Goal: Task Accomplishment & Management: Manage account settings

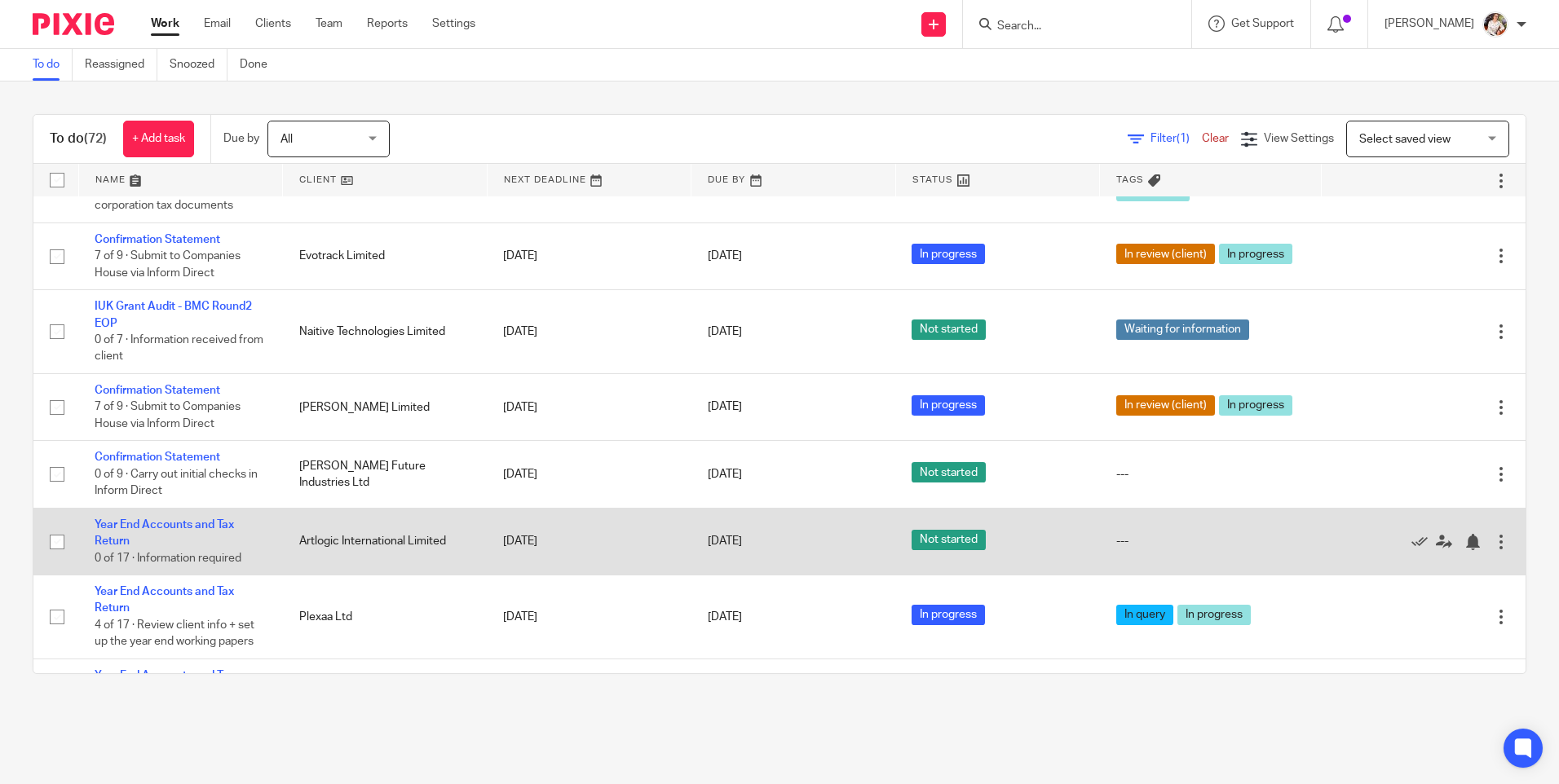
scroll to position [408, 0]
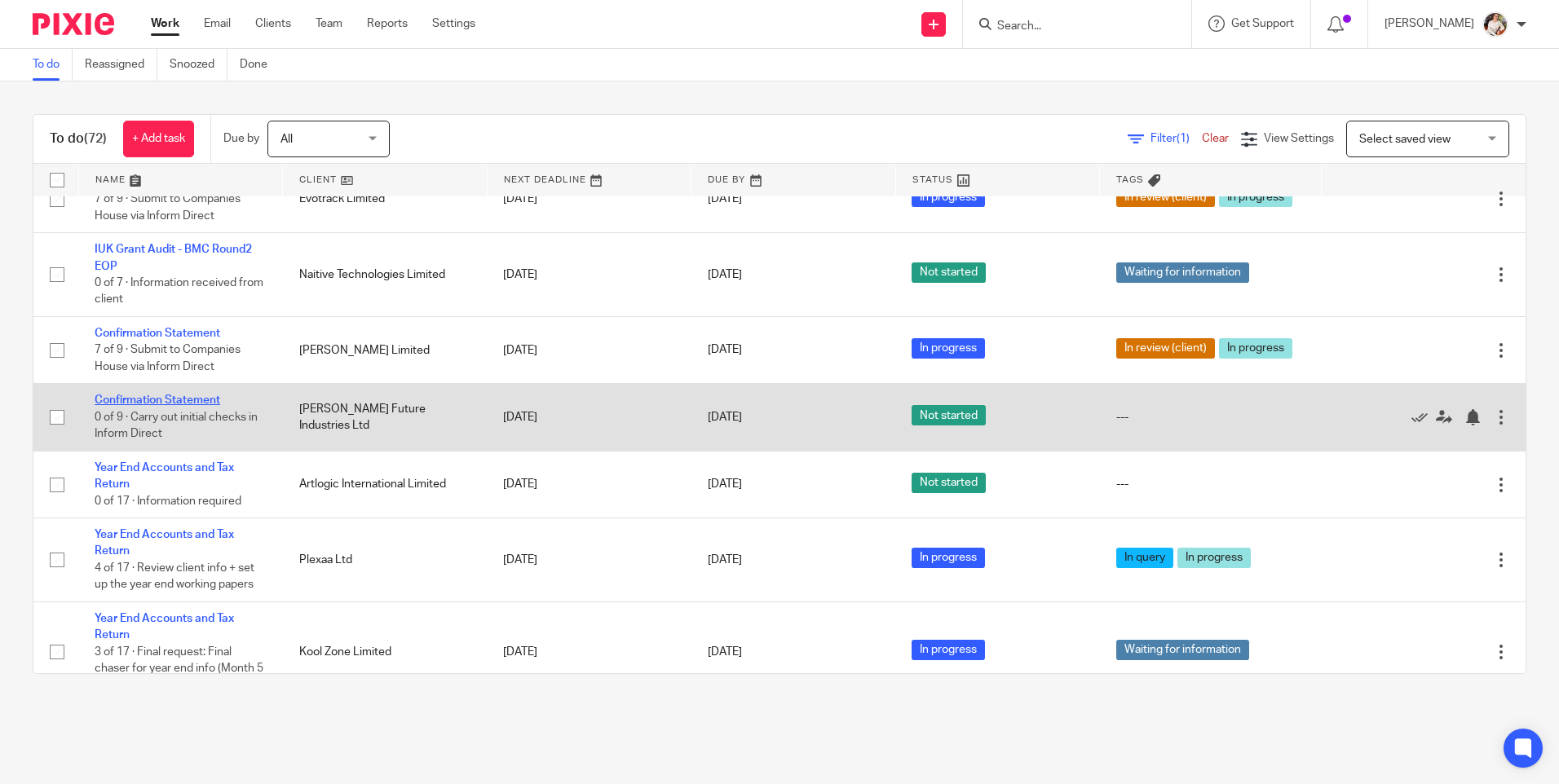
click at [195, 404] on link "Confirmation Statement" at bounding box center [158, 400] width 126 height 12
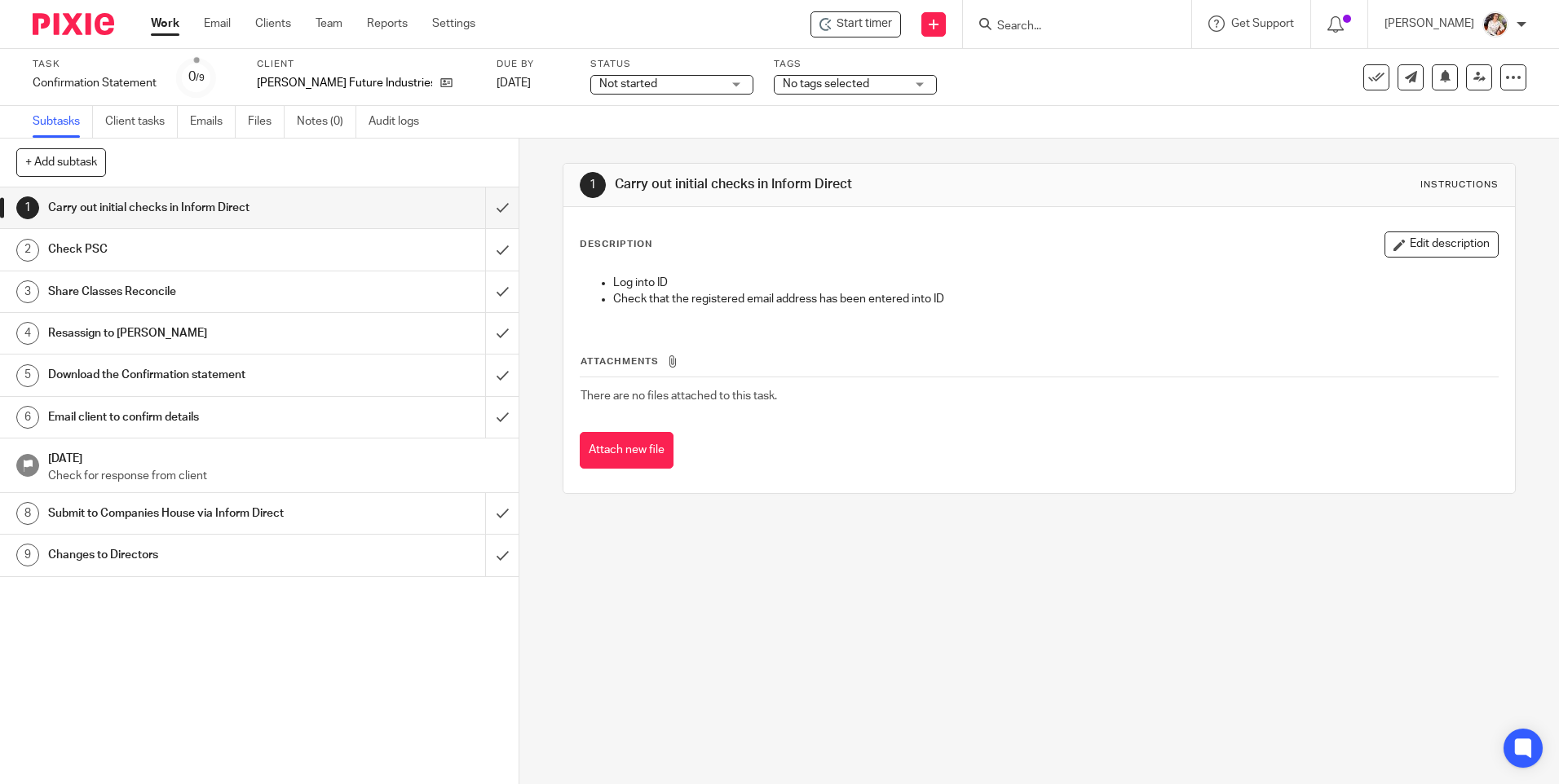
click at [853, 39] on div "Start timer Send new email Create task Add client Get Support Contact via email…" at bounding box center [1029, 24] width 1059 height 48
click at [853, 35] on div "Start timer" at bounding box center [856, 24] width 91 height 26
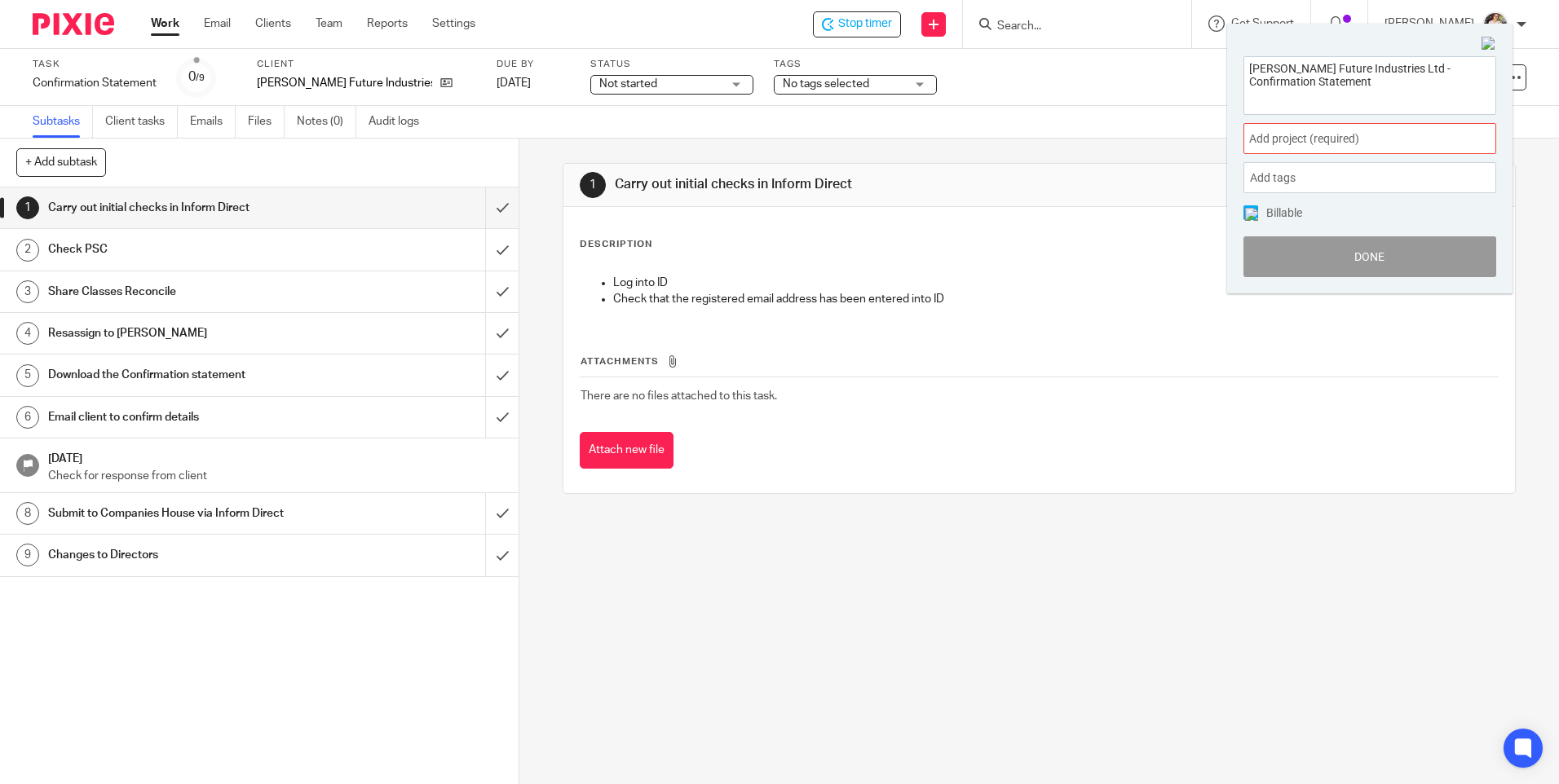
click at [1299, 141] on span "Add project (required) :" at bounding box center [1352, 139] width 206 height 17
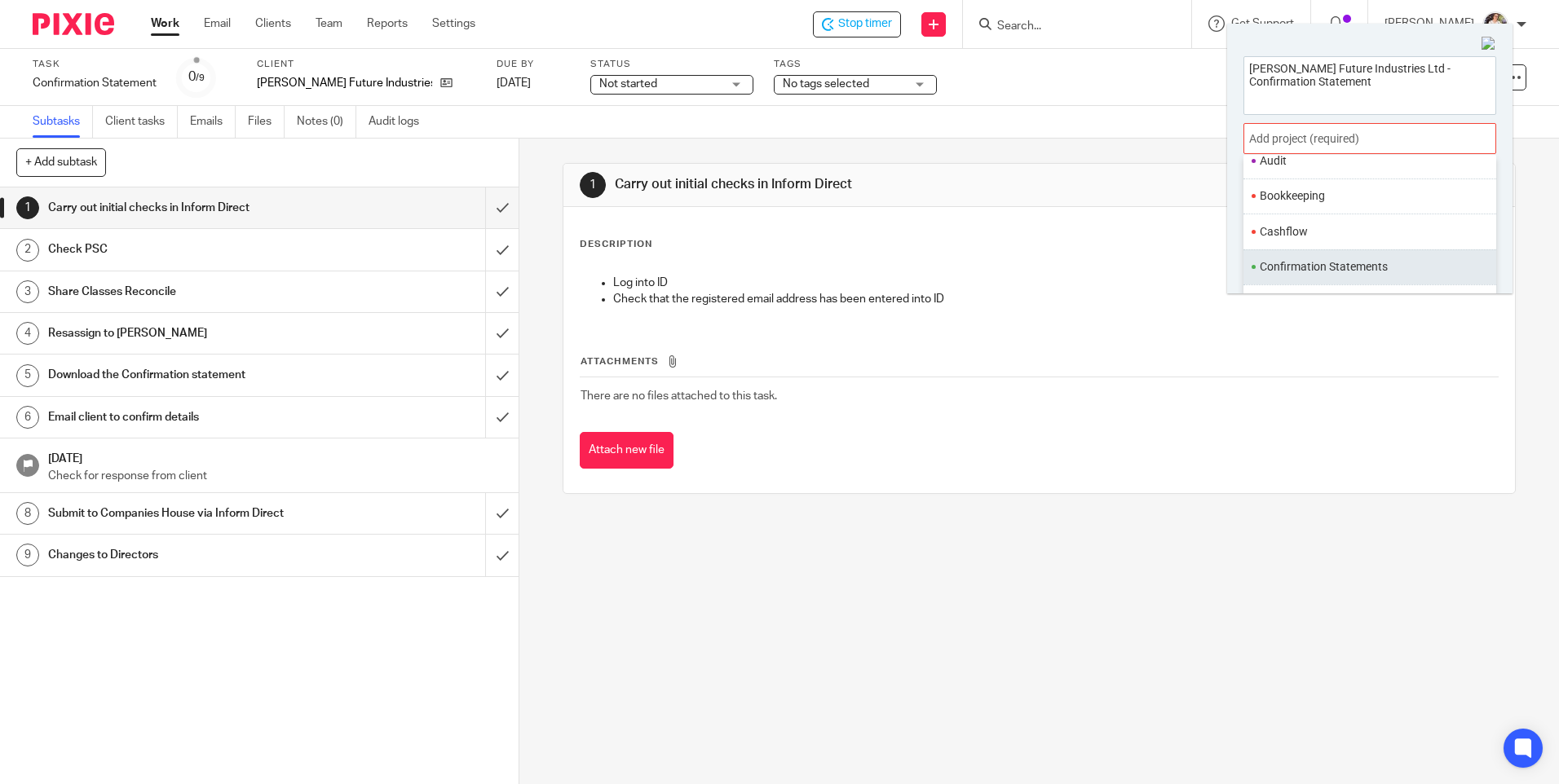
scroll to position [163, 0]
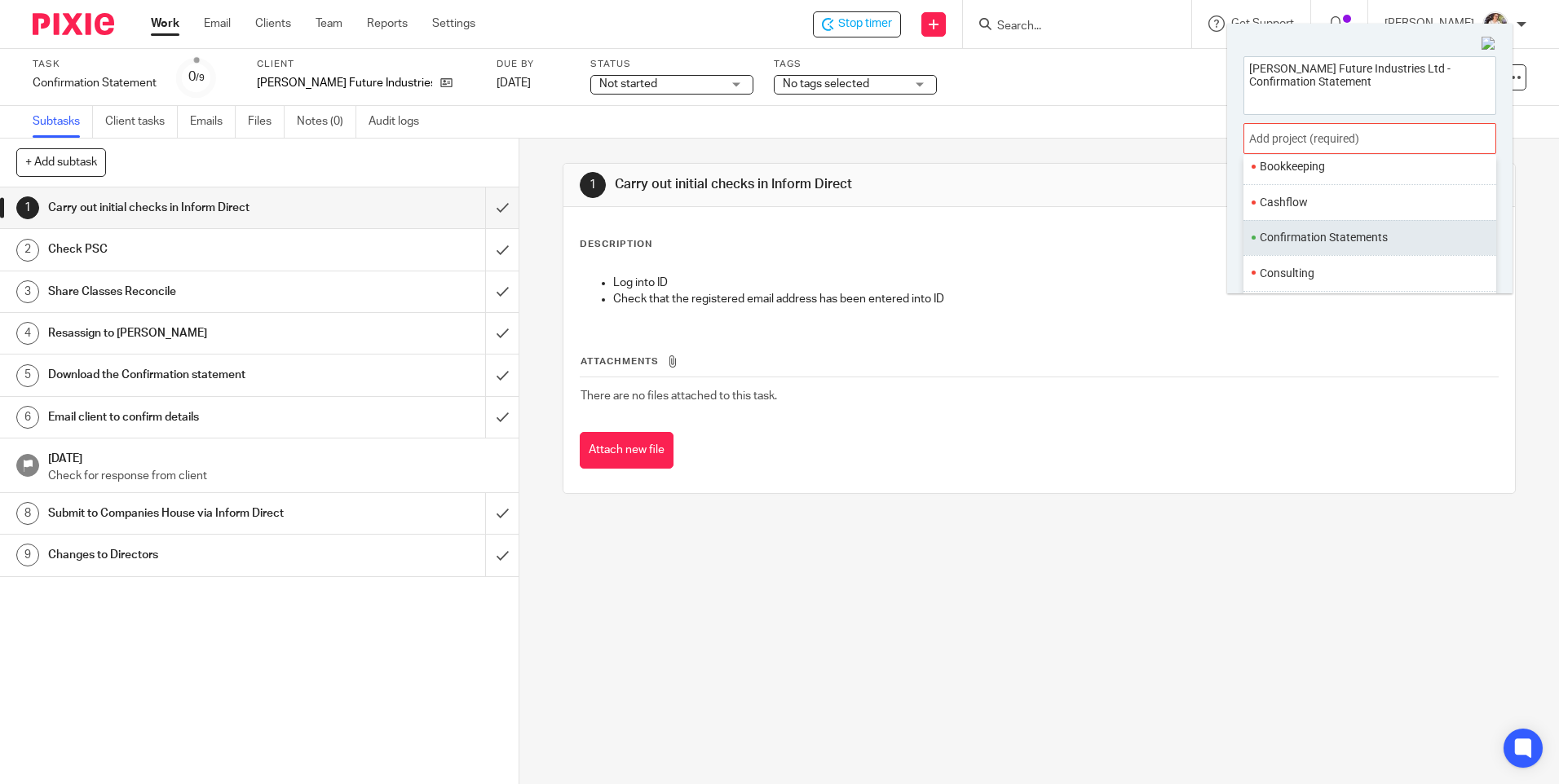
click at [1307, 231] on li "Confirmation Statements" at bounding box center [1367, 238] width 213 height 17
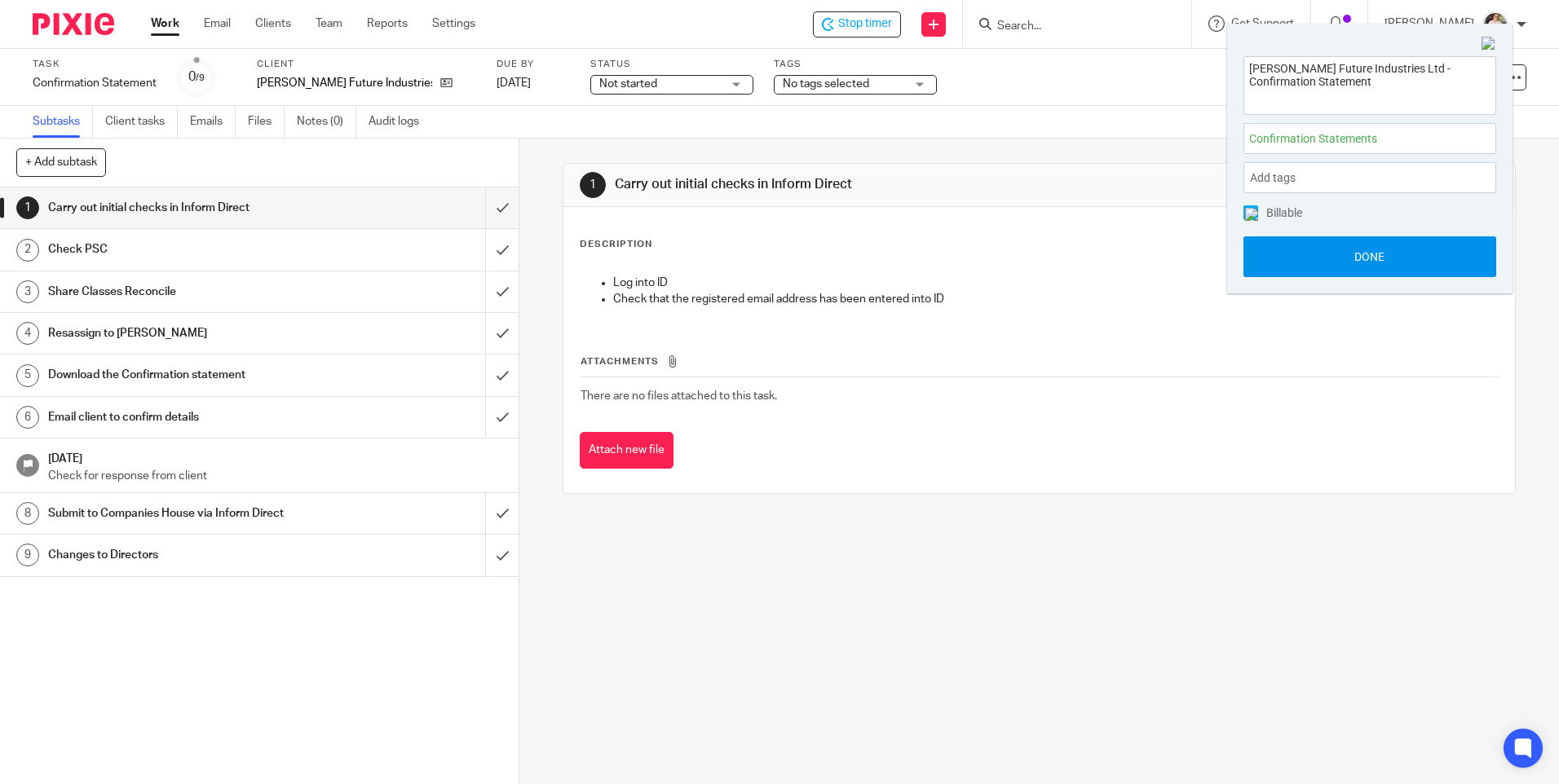
click at [1305, 253] on button "Done" at bounding box center [1369, 257] width 252 height 41
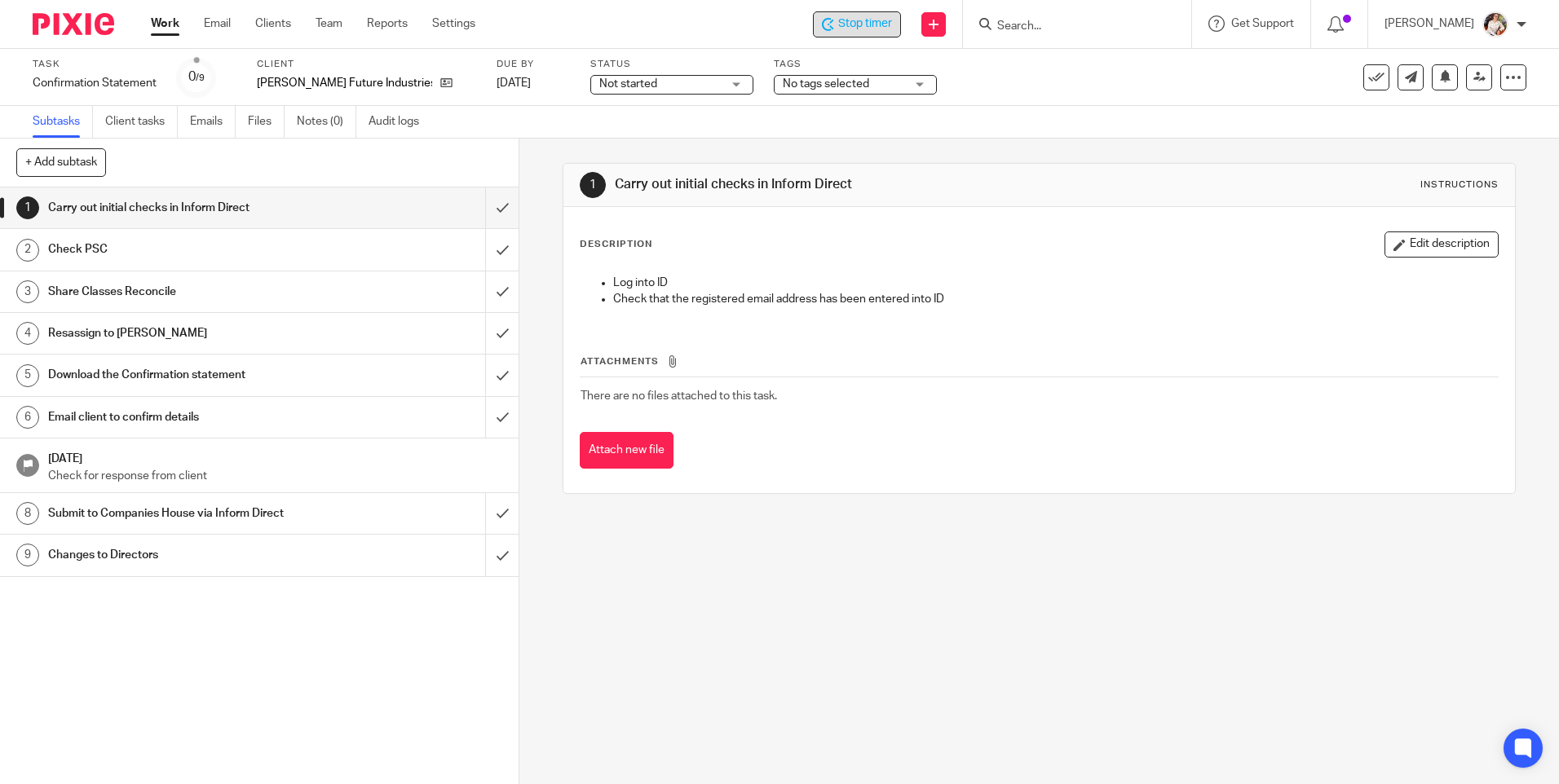
click at [838, 33] on div "Stop timer" at bounding box center [857, 24] width 88 height 26
click at [485, 203] on input "submit" at bounding box center [259, 208] width 518 height 41
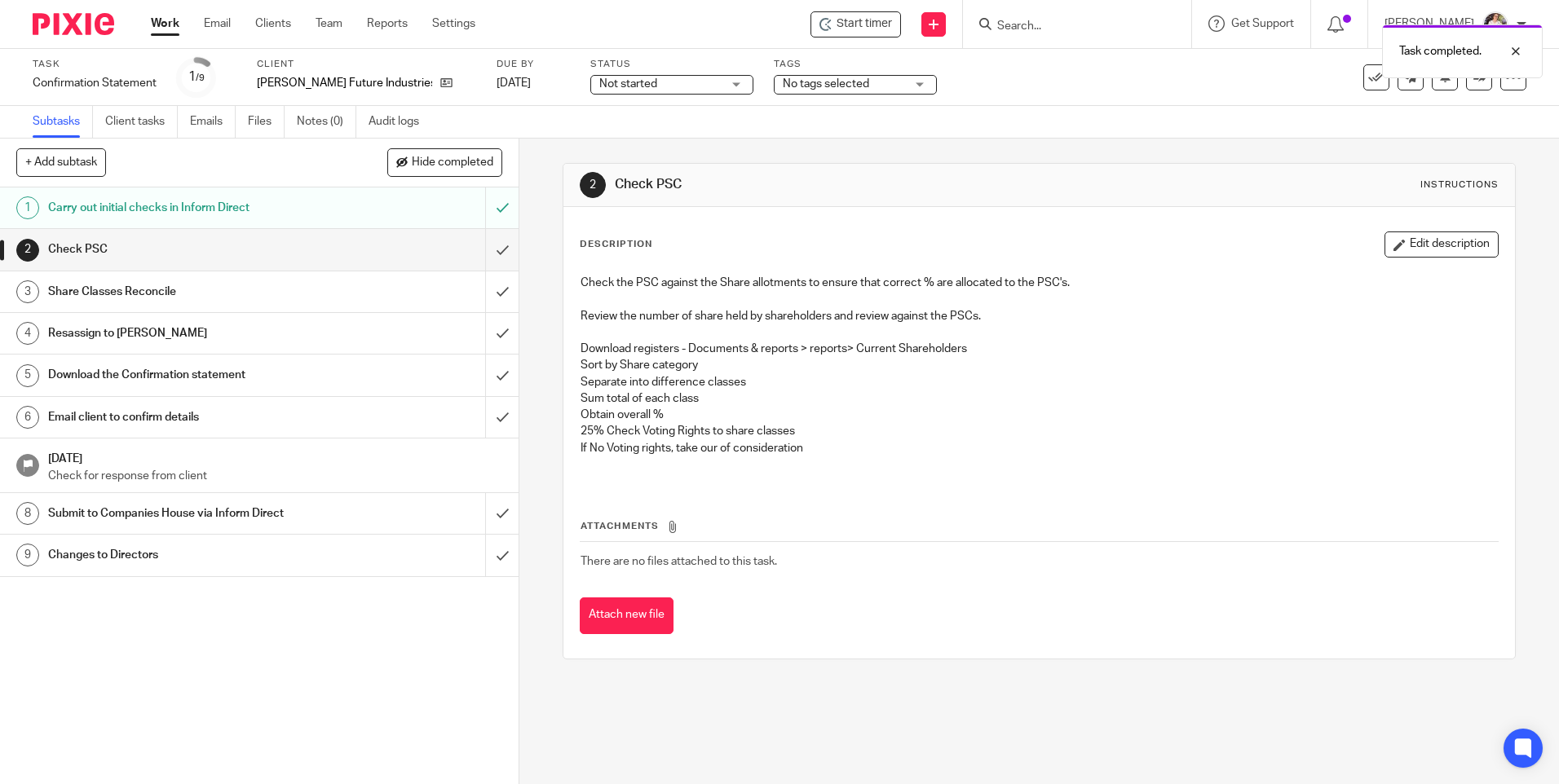
click at [1063, 31] on div "Task completed." at bounding box center [1161, 47] width 763 height 62
click at [1057, 27] on div "Task completed." at bounding box center [1161, 47] width 763 height 62
click at [1020, 22] on div "Task completed." at bounding box center [1161, 47] width 763 height 62
click at [1011, 26] on input "Search" at bounding box center [1070, 26] width 147 height 15
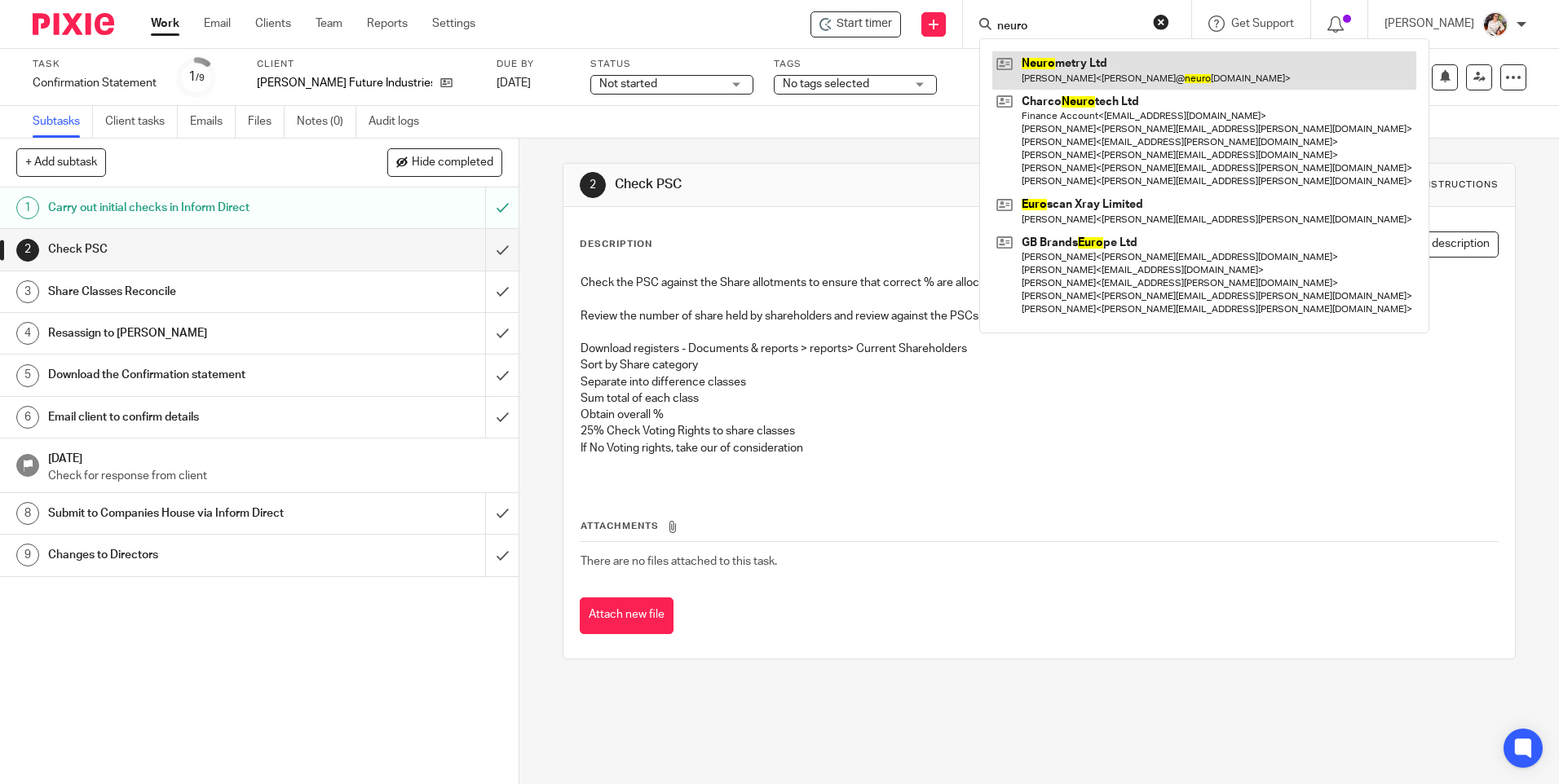
type input "neuro"
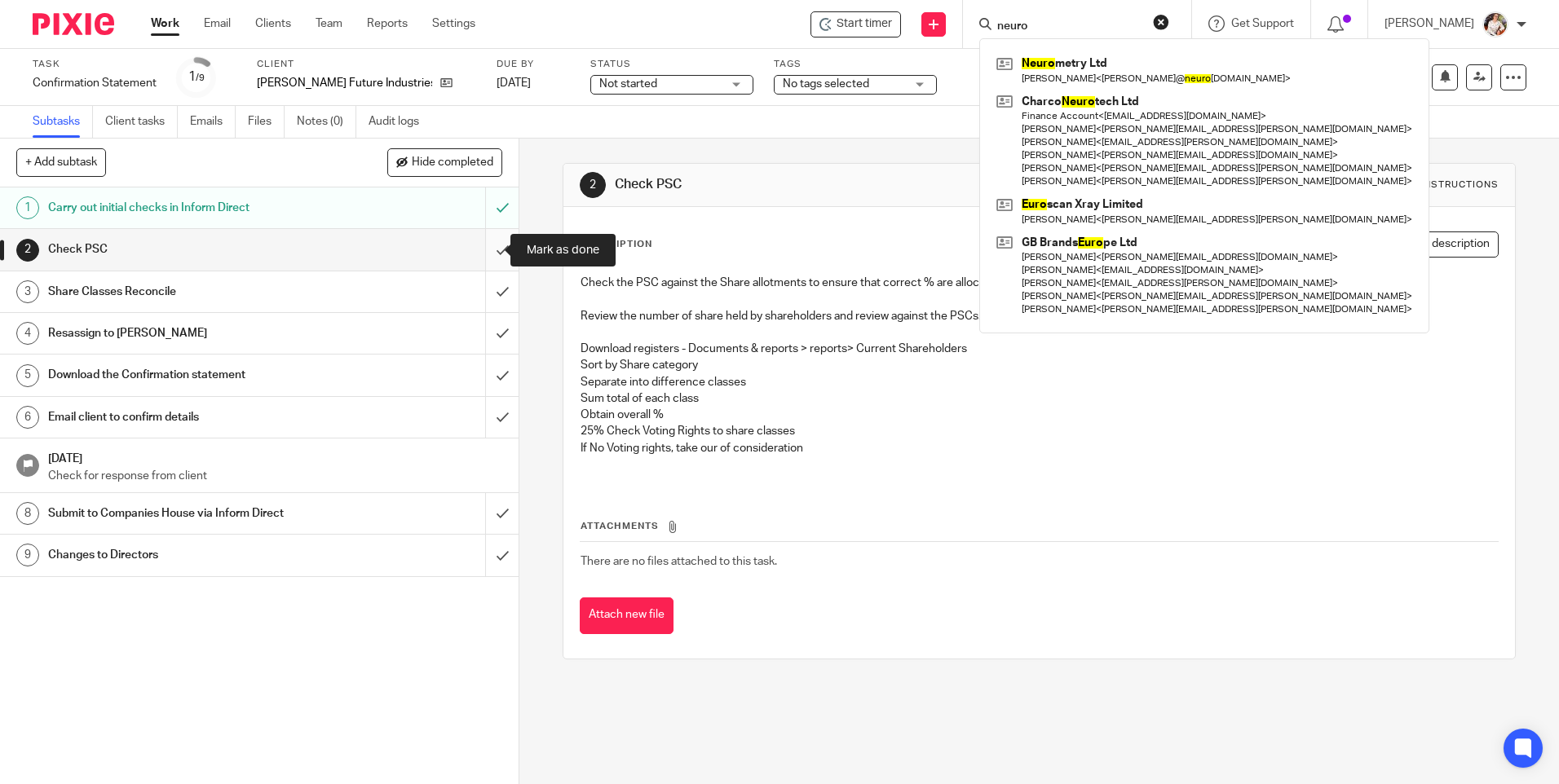
click at [486, 255] on input "submit" at bounding box center [259, 249] width 518 height 41
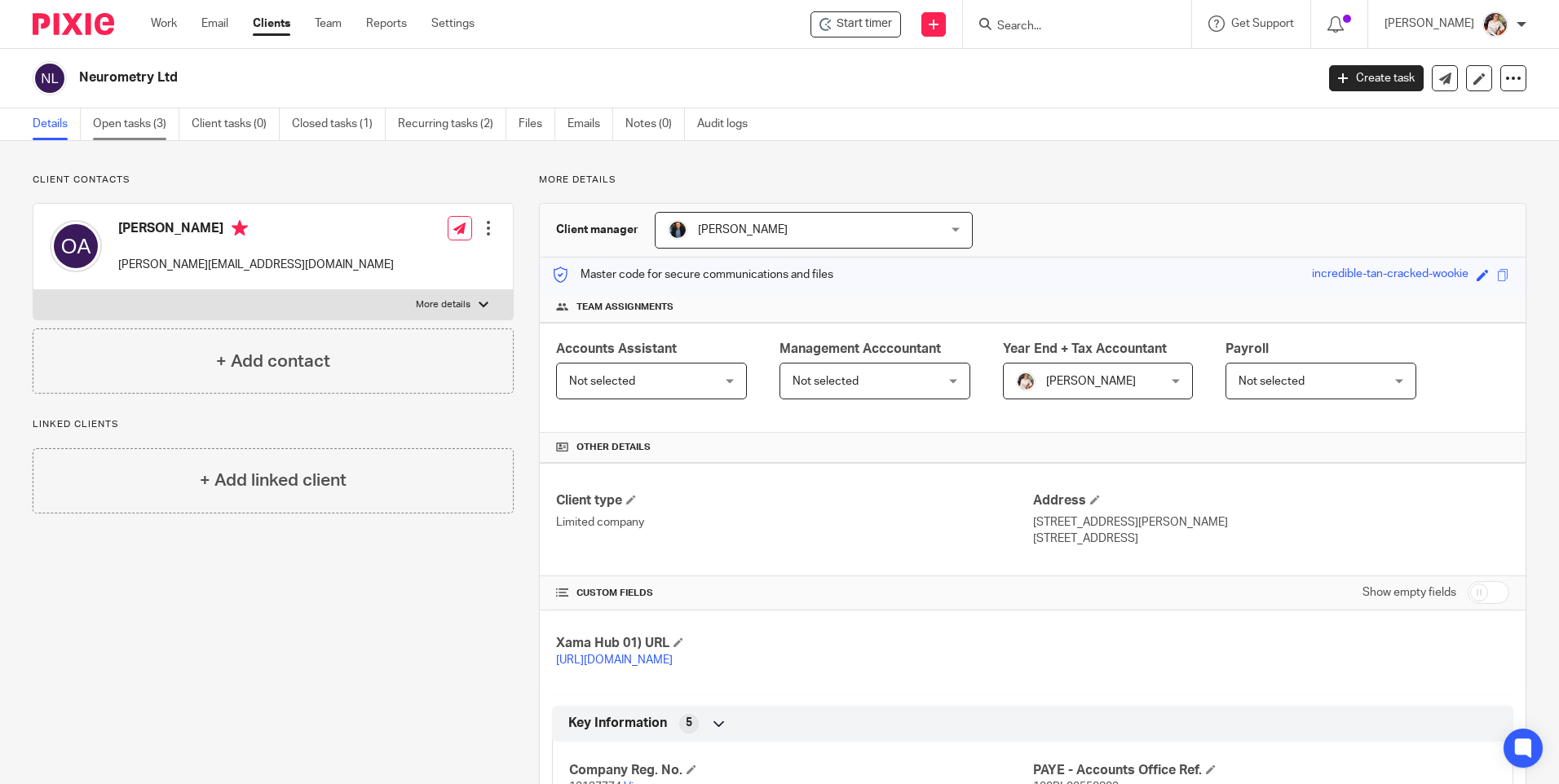
click at [118, 122] on link "Open tasks (3)" at bounding box center [135, 124] width 86 height 32
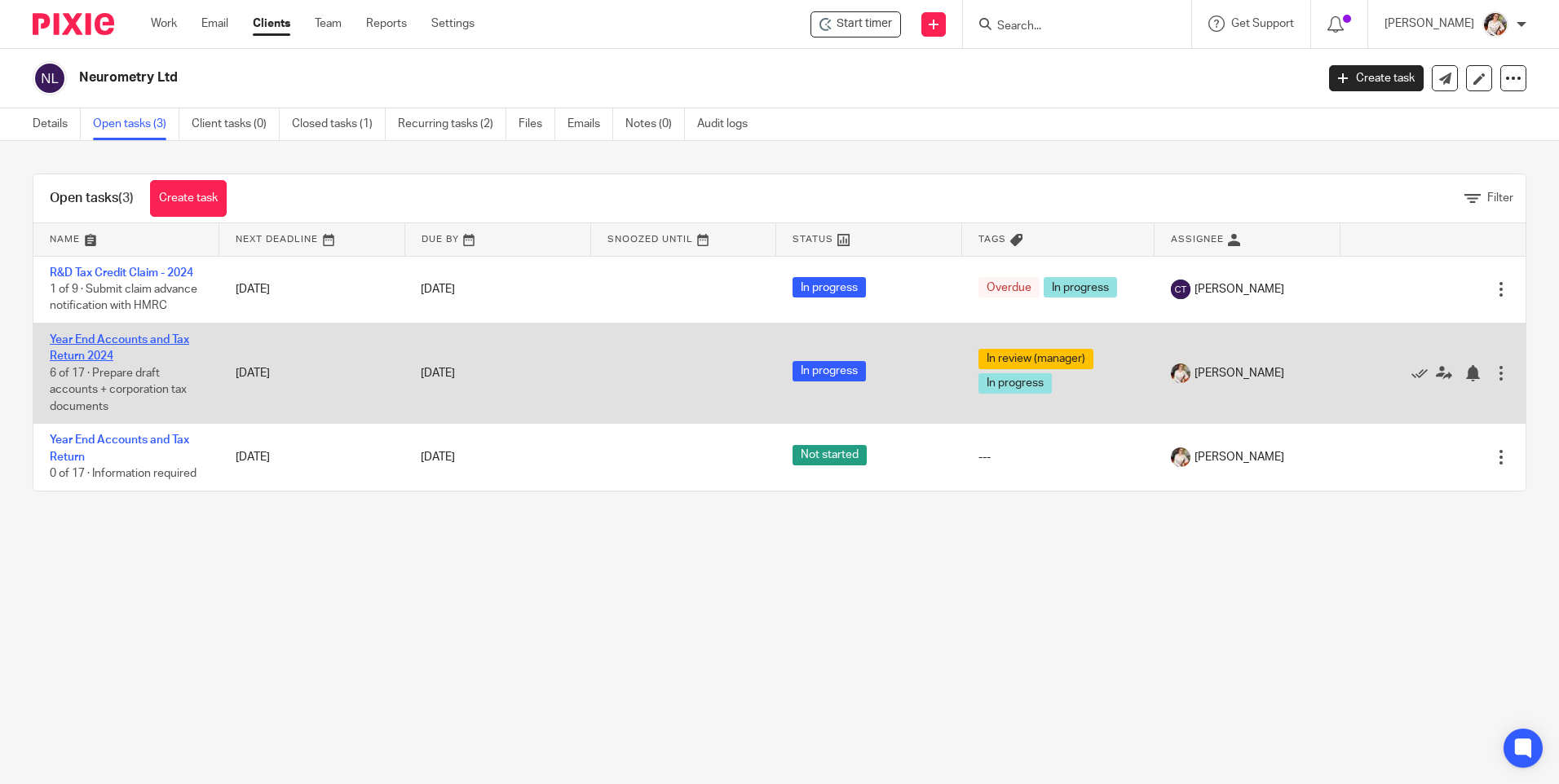
click at [75, 353] on link "Year End Accounts and Tax Return 2024" at bounding box center [119, 348] width 139 height 28
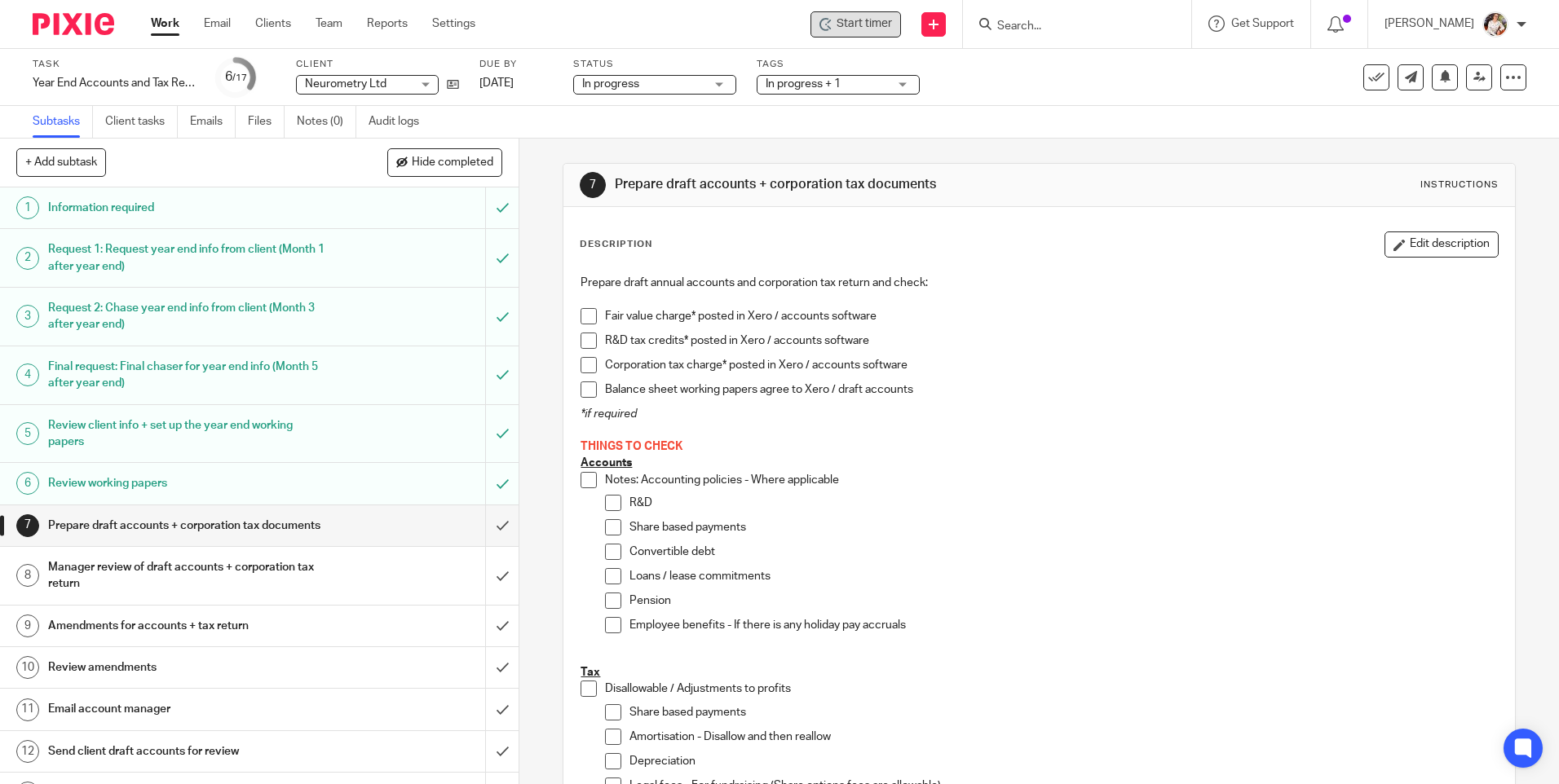
click at [878, 19] on span "Start timer" at bounding box center [864, 24] width 55 height 17
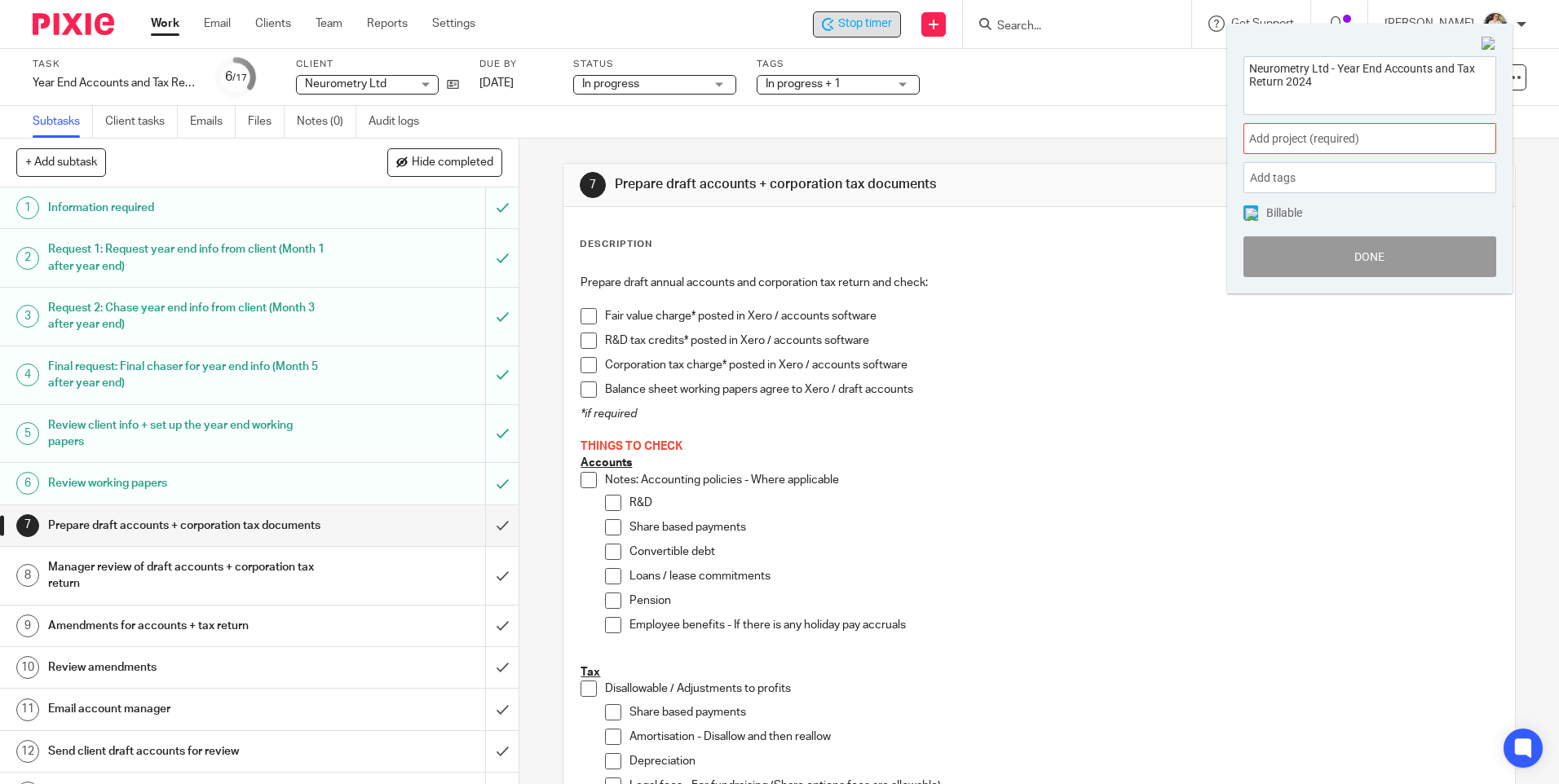
click at [1469, 138] on span at bounding box center [1478, 139] width 24 height 4
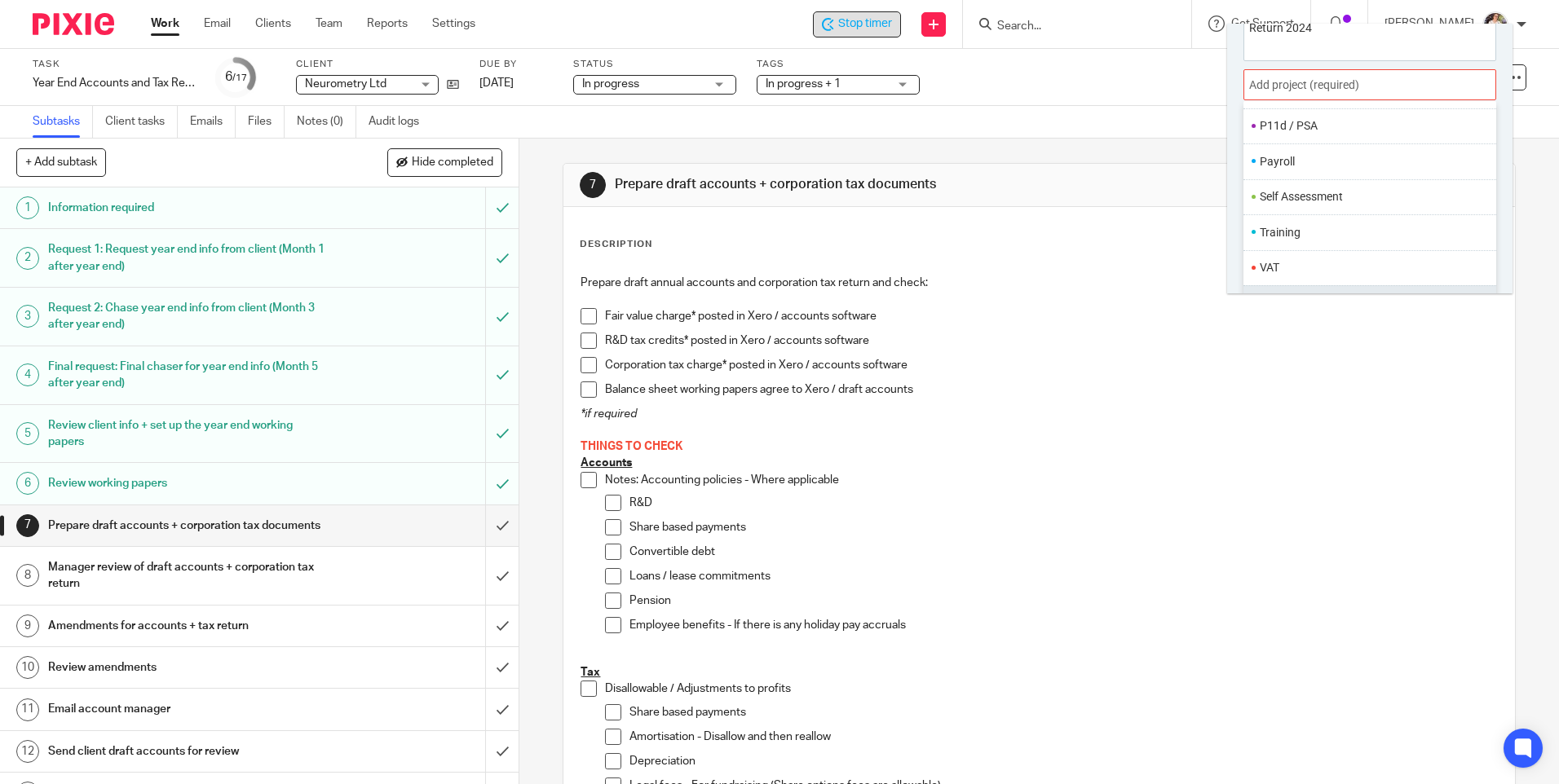
scroll to position [80, 0]
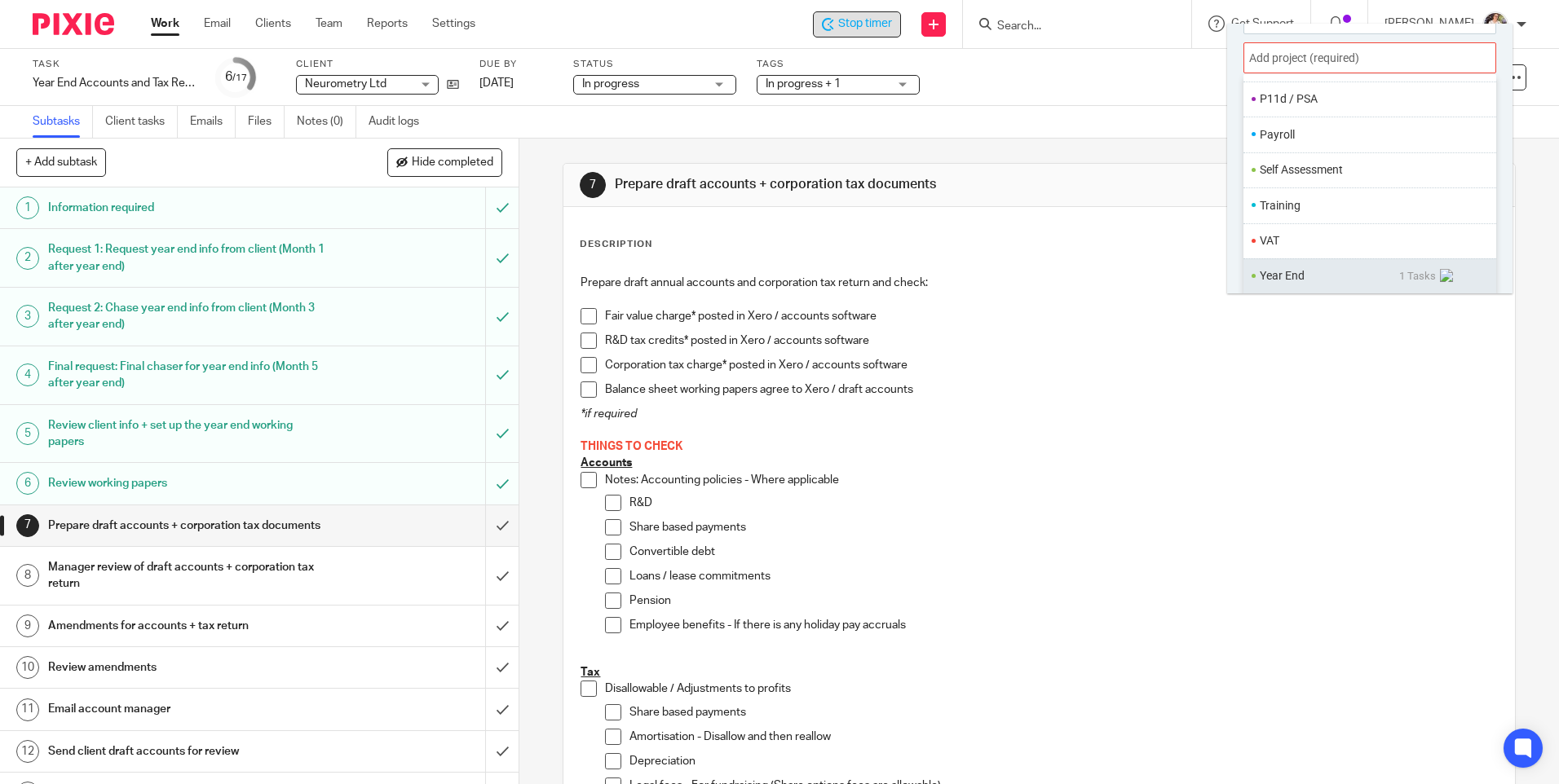
click at [1304, 271] on li "Year End" at bounding box center [1330, 276] width 139 height 17
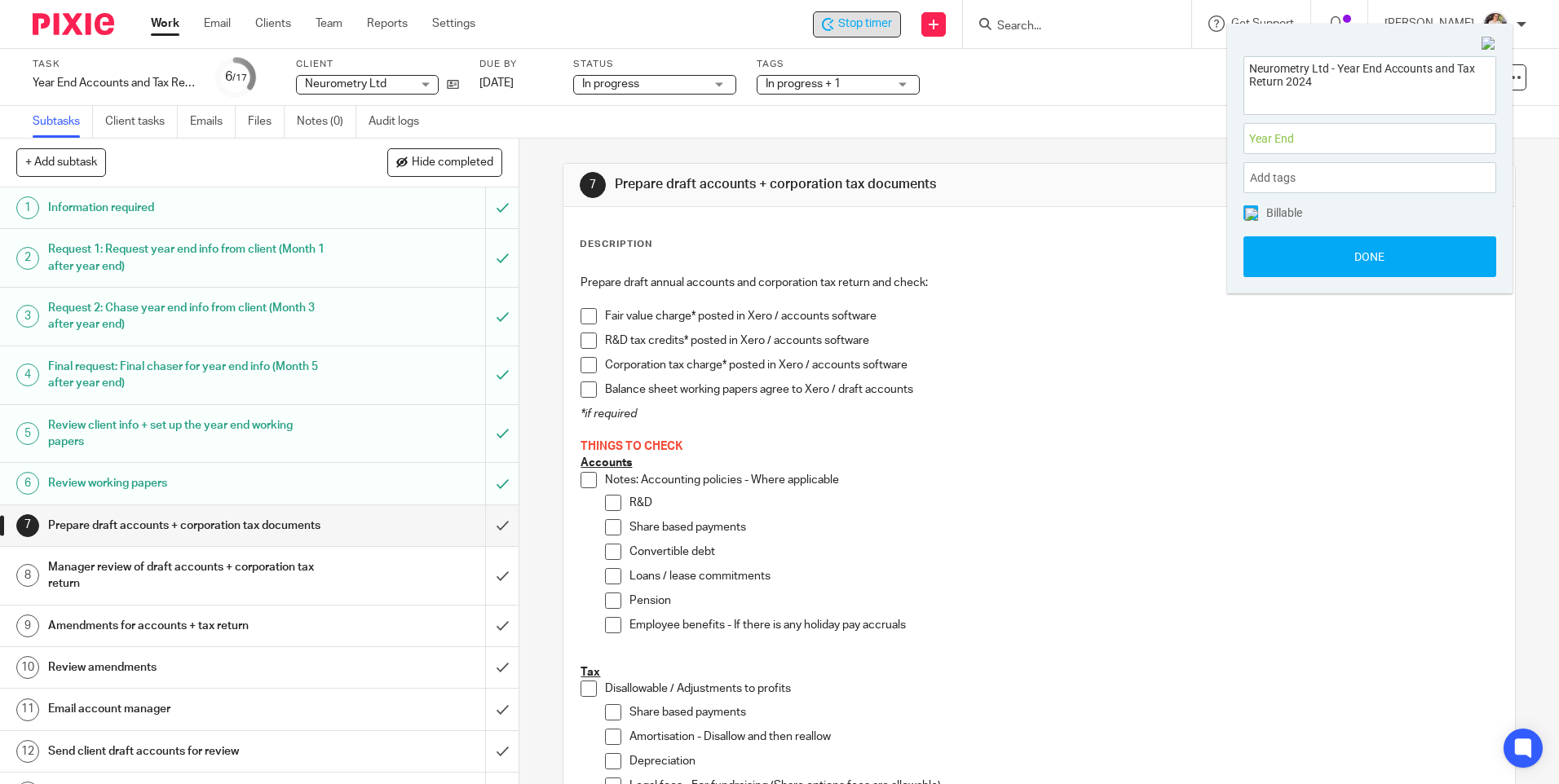
scroll to position [0, 0]
click at [1294, 257] on button "Done" at bounding box center [1369, 257] width 252 height 41
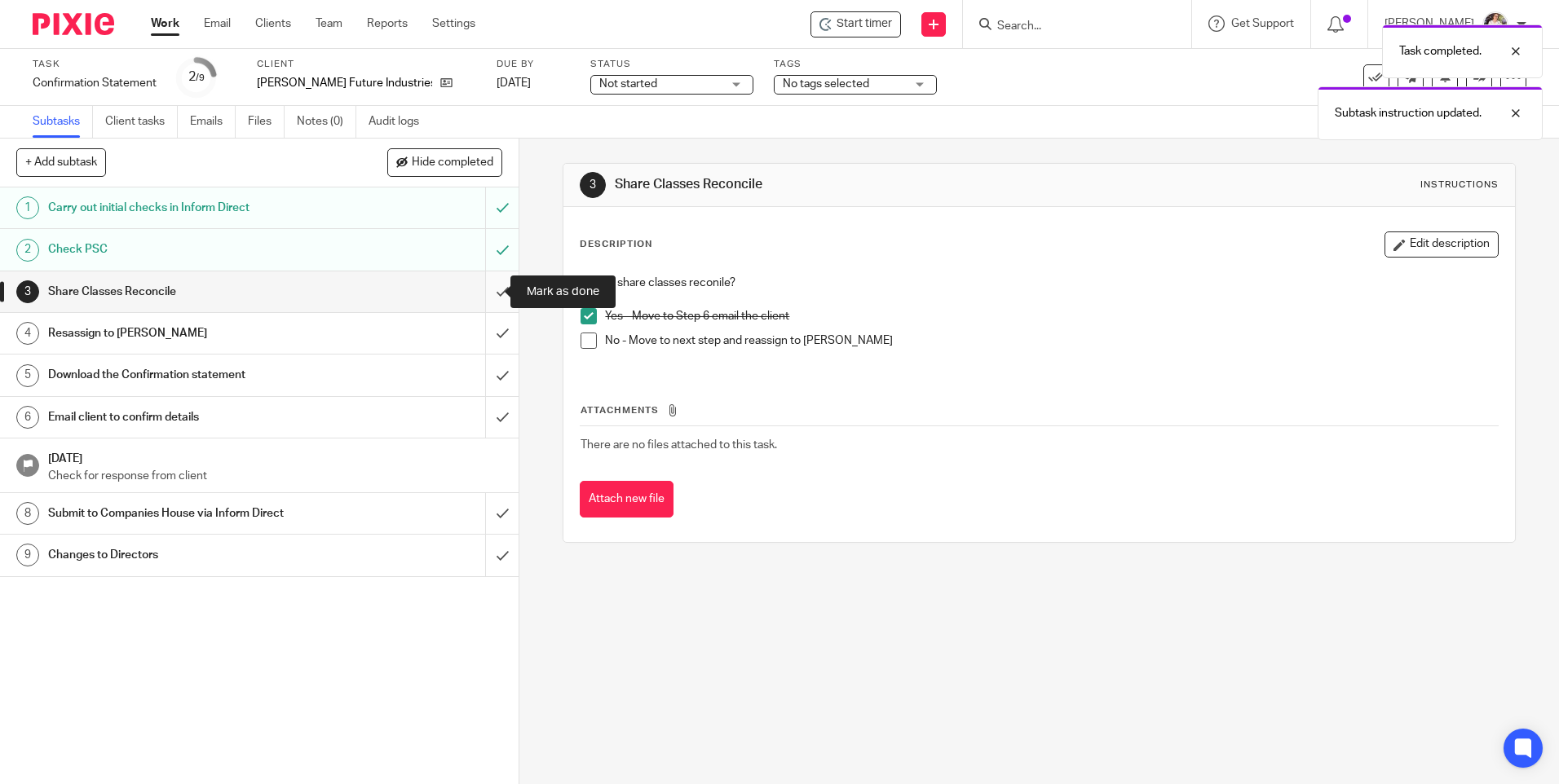
click at [483, 300] on input "submit" at bounding box center [259, 292] width 518 height 41
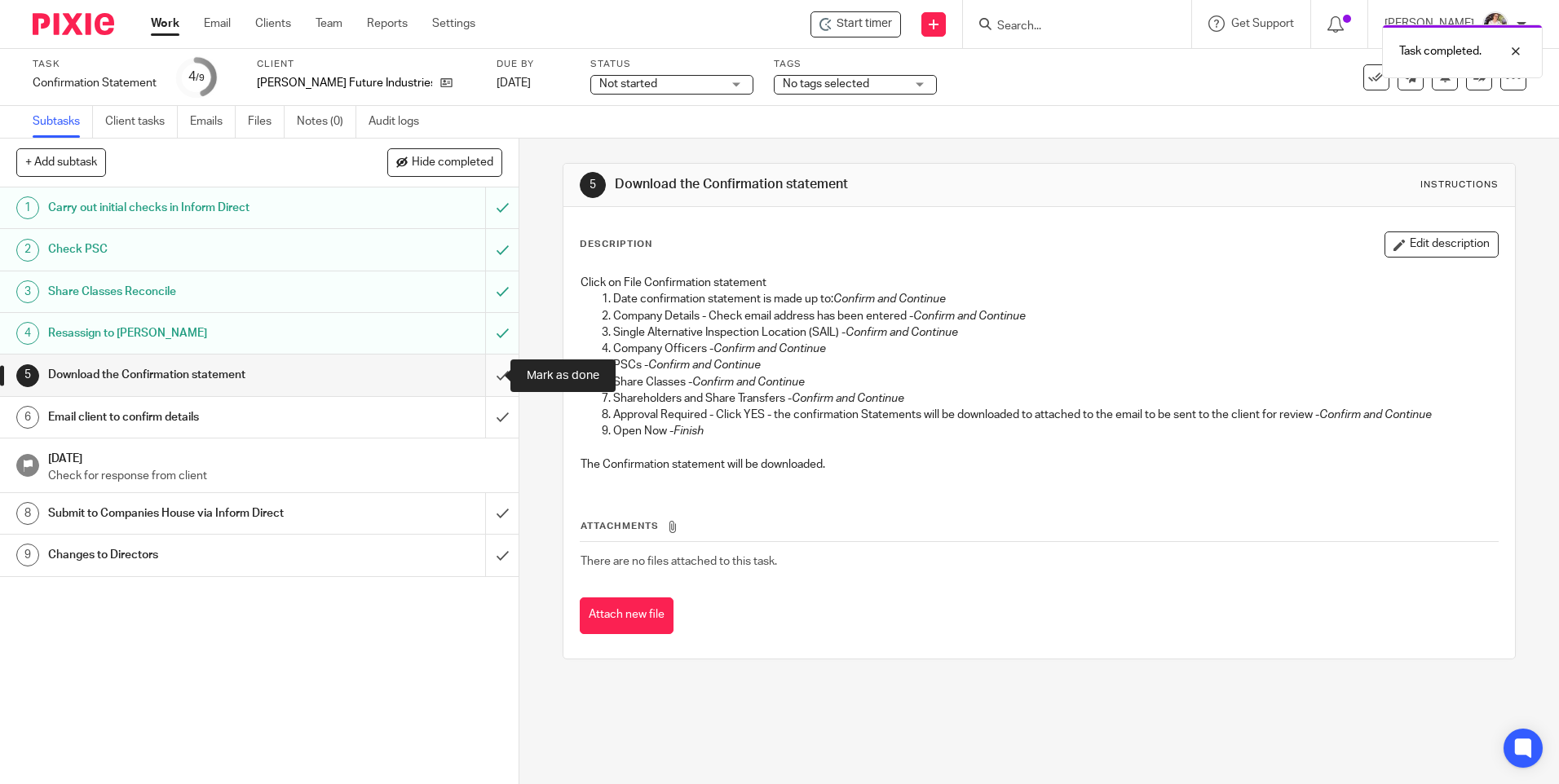
click at [479, 376] on input "submit" at bounding box center [259, 375] width 518 height 41
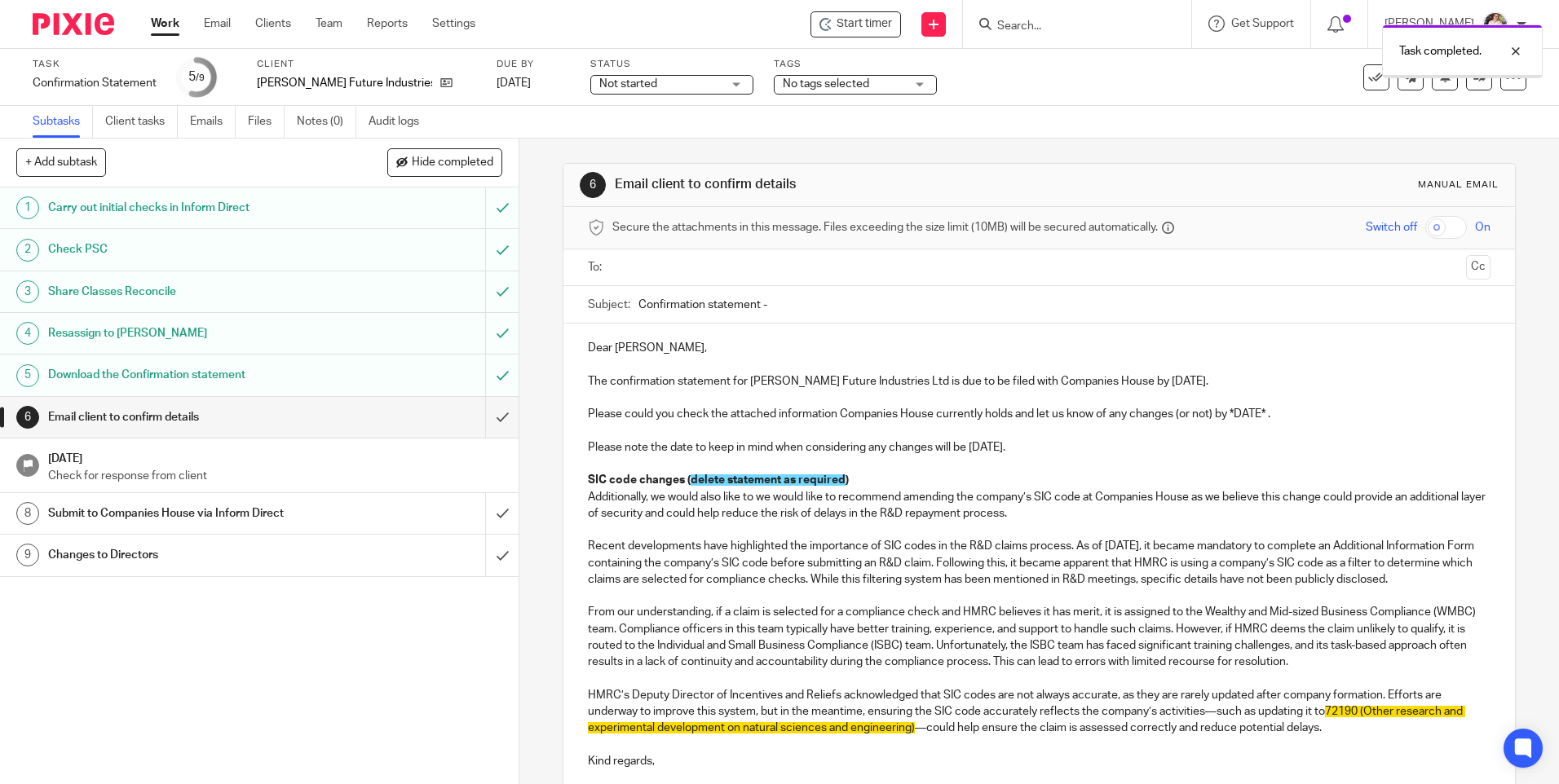
scroll to position [163, 0]
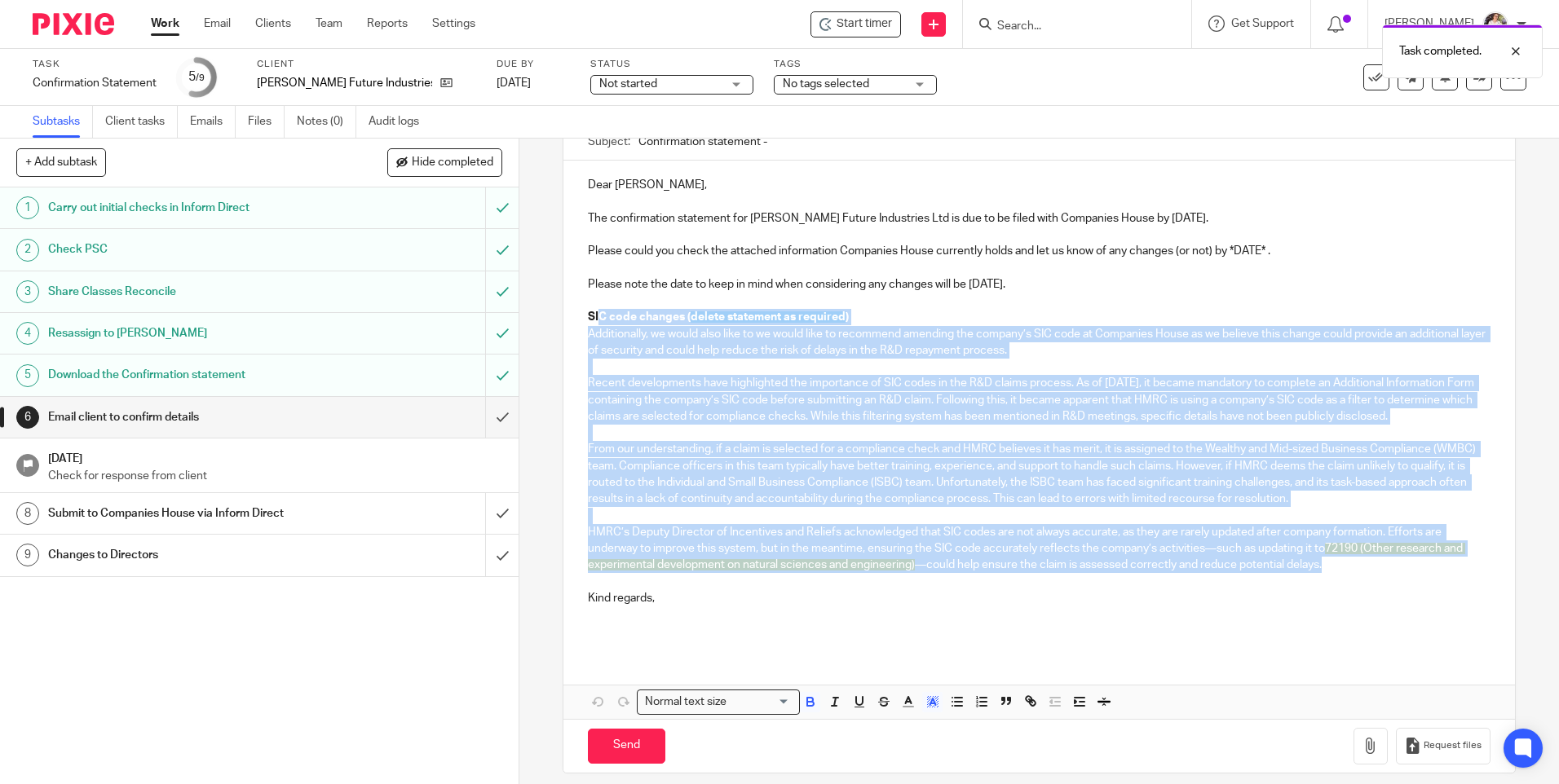
drag, startPoint x: 1329, startPoint y: 584, endPoint x: 597, endPoint y: 315, distance: 779.9
click at [597, 315] on div "Dear [PERSON_NAME], The confirmation statement for [PERSON_NAME] Future Industr…" at bounding box center [1039, 406] width 951 height 491
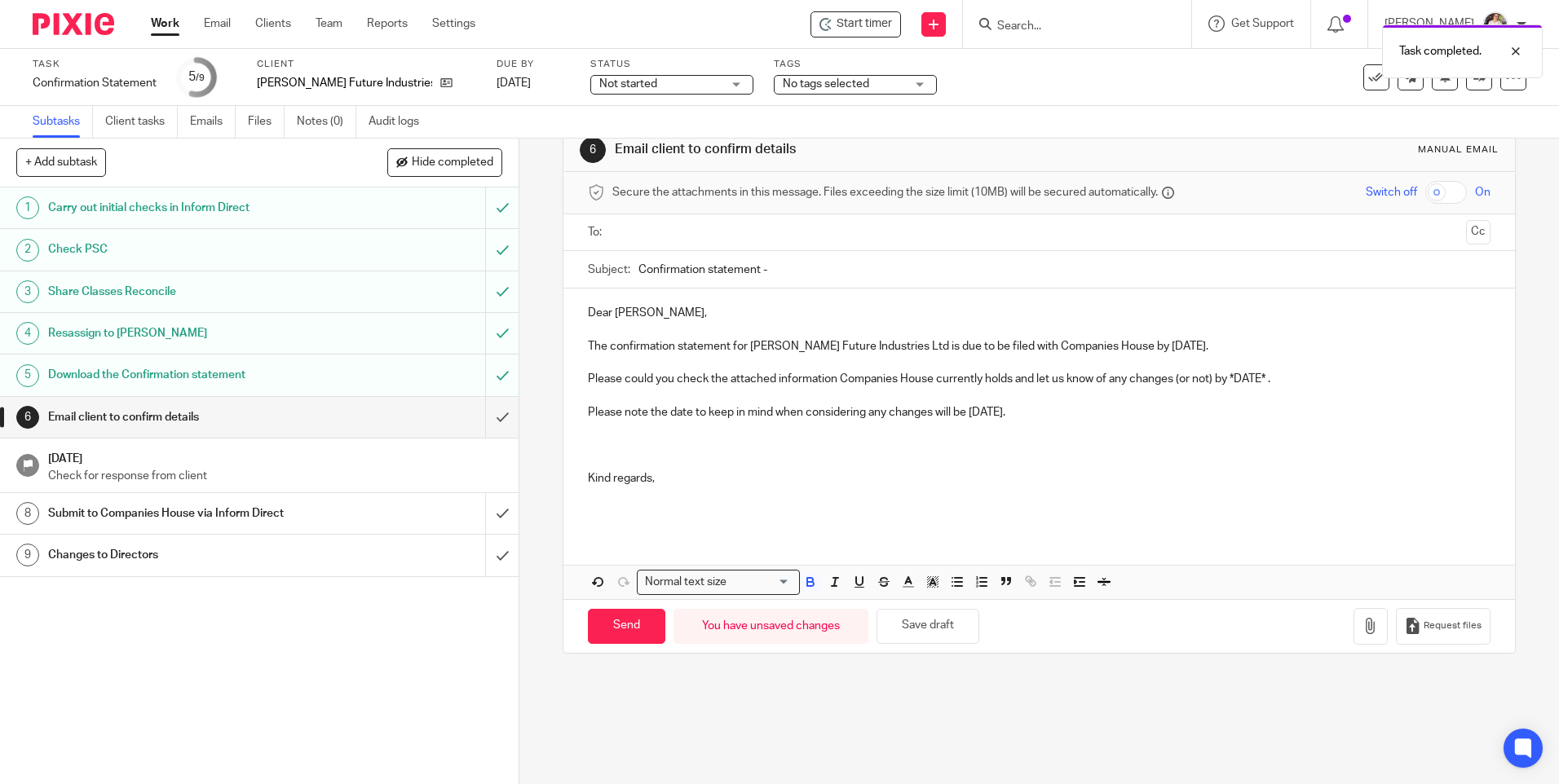
scroll to position [0, 0]
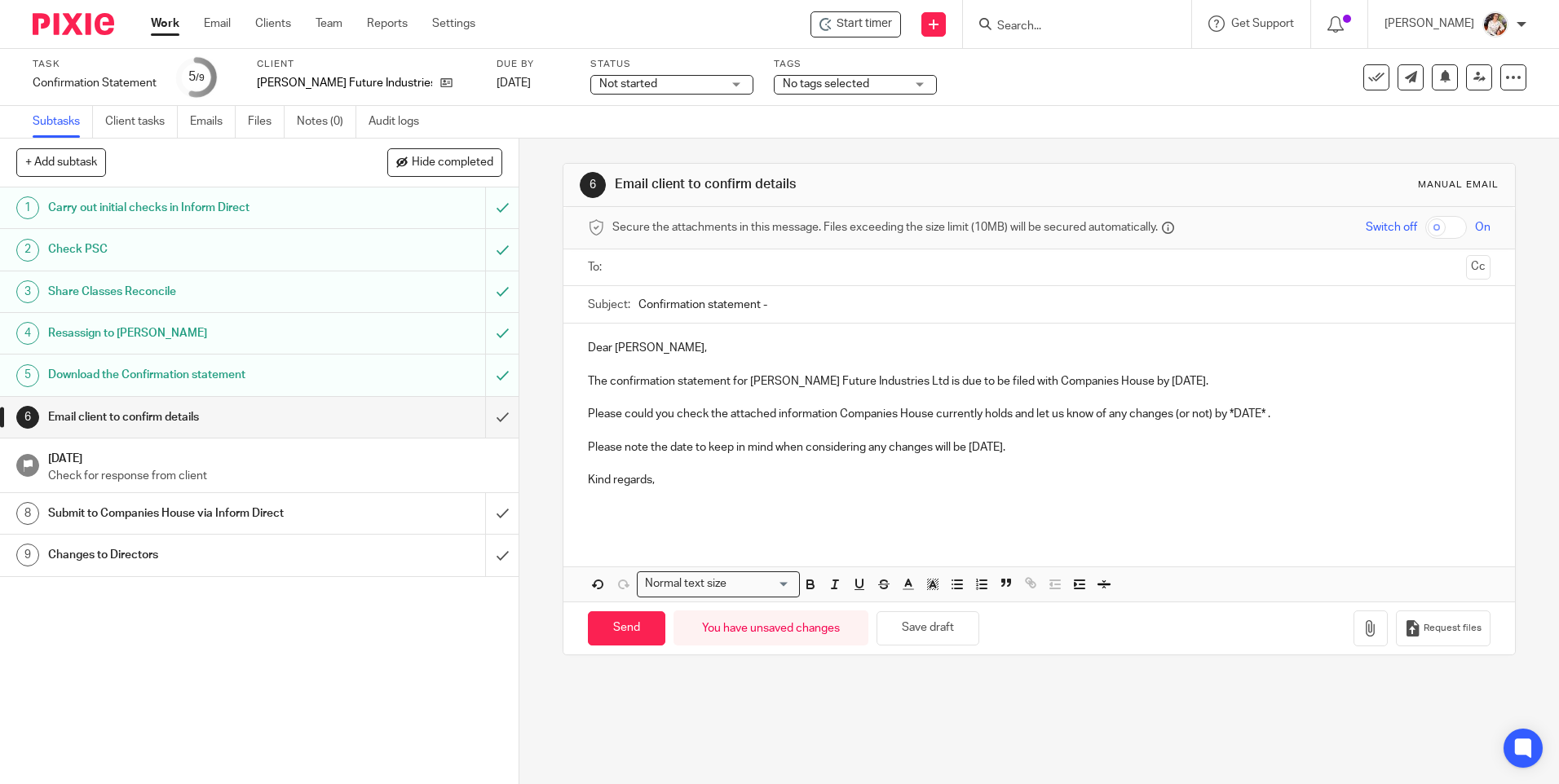
click at [789, 305] on input "Confirmation statement -" at bounding box center [1064, 305] width 851 height 37
click at [782, 300] on input "Confirmation statement - Deorte Future Industries Ltd" at bounding box center [1064, 305] width 851 height 37
type input "Confirmation statement - [PERSON_NAME] Future Industries Ltd"
click at [723, 268] on input "text" at bounding box center [1038, 267] width 840 height 18
click at [1124, 380] on p "The confirmation statement for [PERSON_NAME] Future Industries Ltd is due to be…" at bounding box center [1039, 385] width 902 height 16
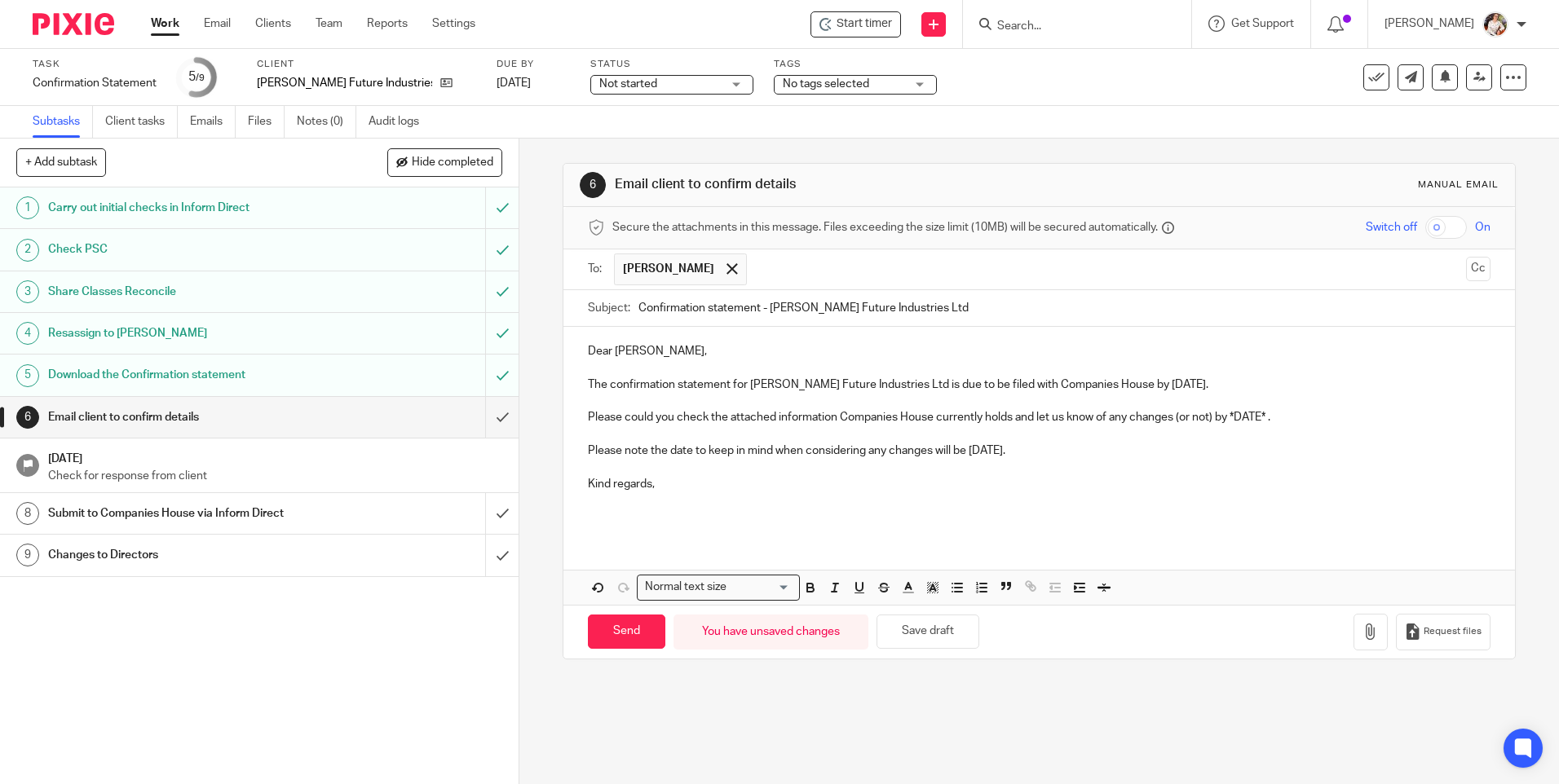
click at [1145, 472] on p at bounding box center [1039, 467] width 902 height 16
drag, startPoint x: 1265, startPoint y: 416, endPoint x: 1227, endPoint y: 417, distance: 38.0
click at [1227, 417] on p "Please could you check the attached information Companies House currently holds…" at bounding box center [1039, 417] width 902 height 16
click at [620, 502] on p at bounding box center [1039, 508] width 902 height 34
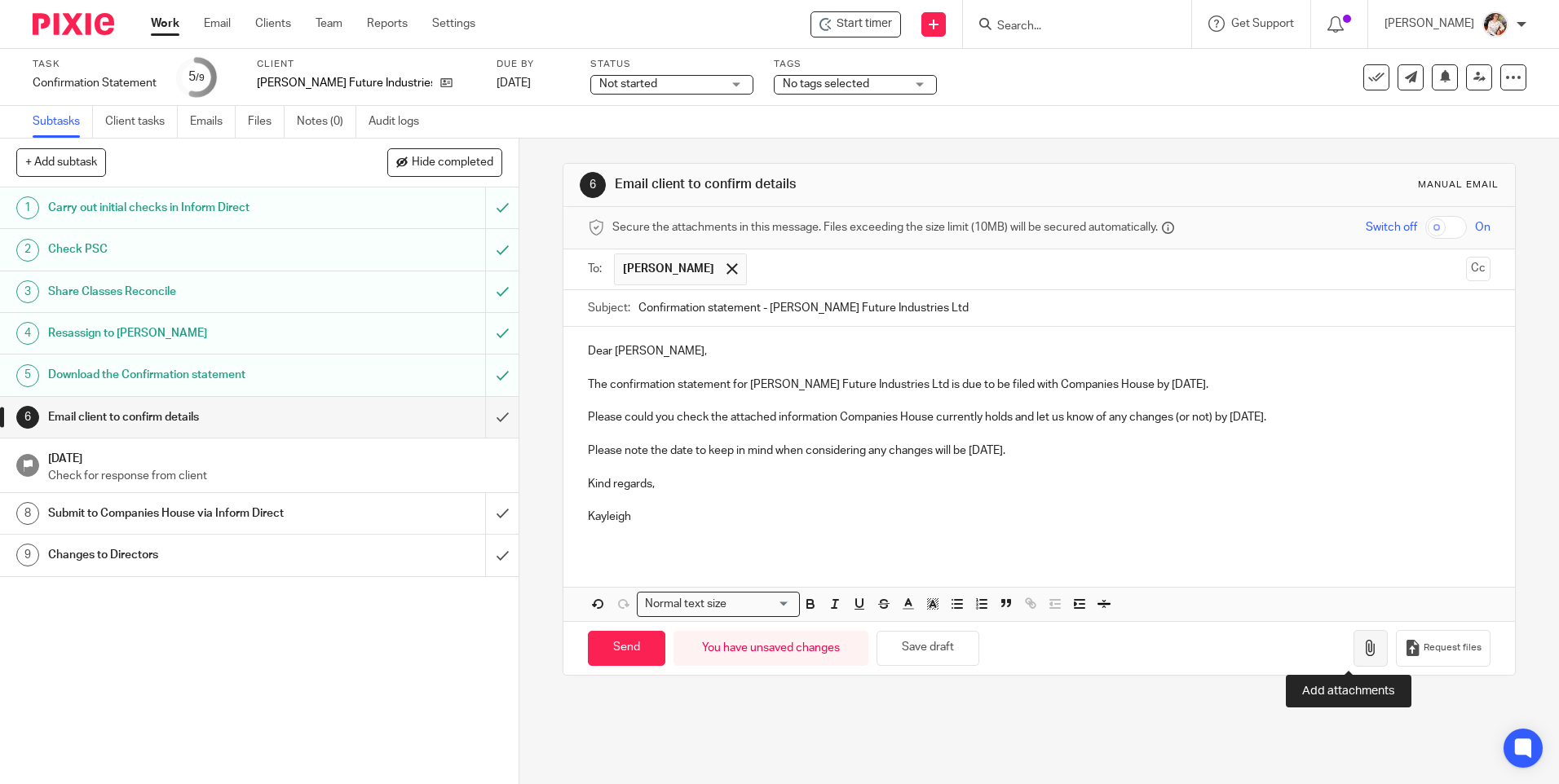
click at [1354, 649] on button "button" at bounding box center [1370, 649] width 34 height 37
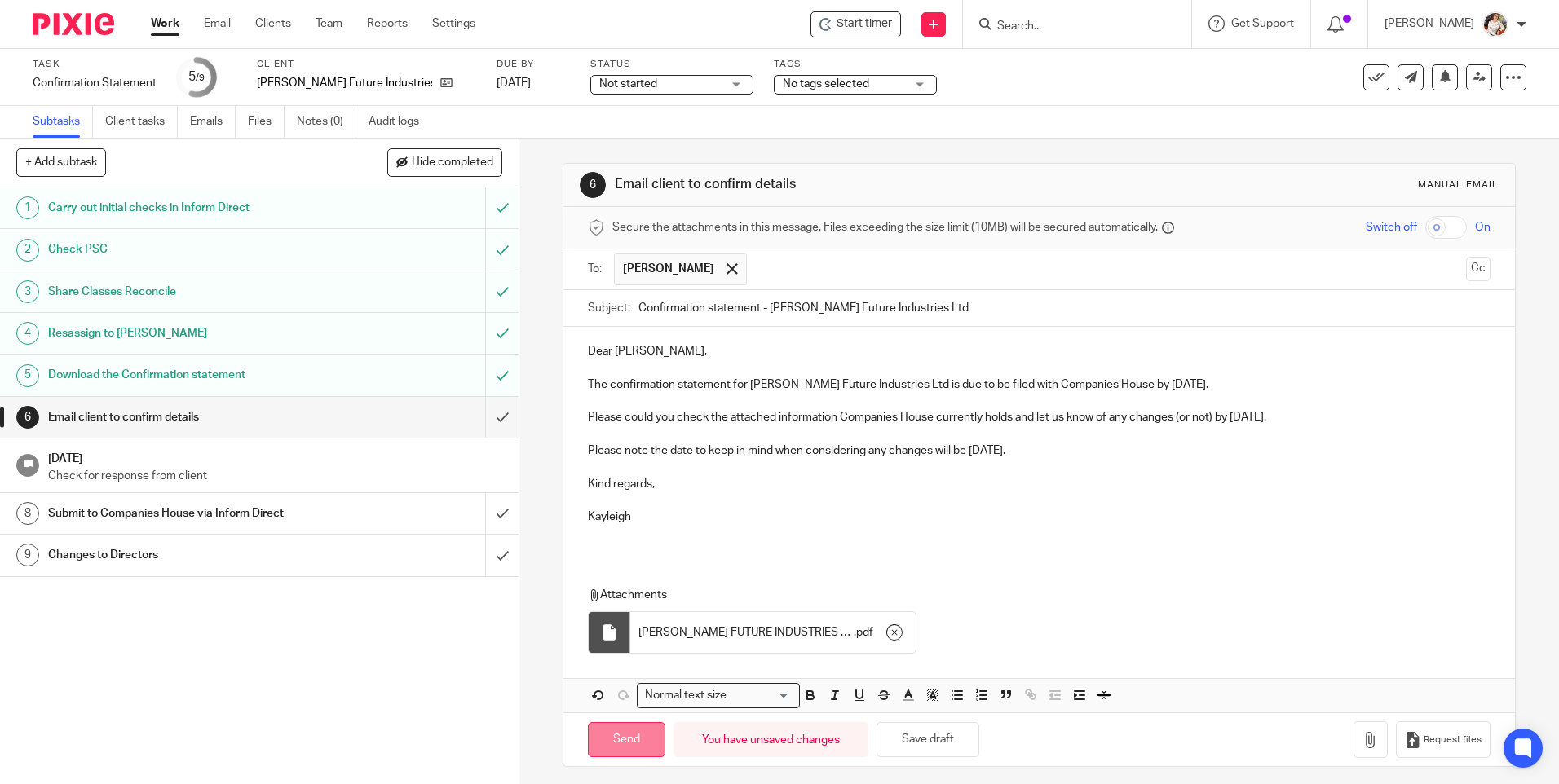
click at [632, 748] on input "Send" at bounding box center [627, 740] width 77 height 35
type input "Sent"
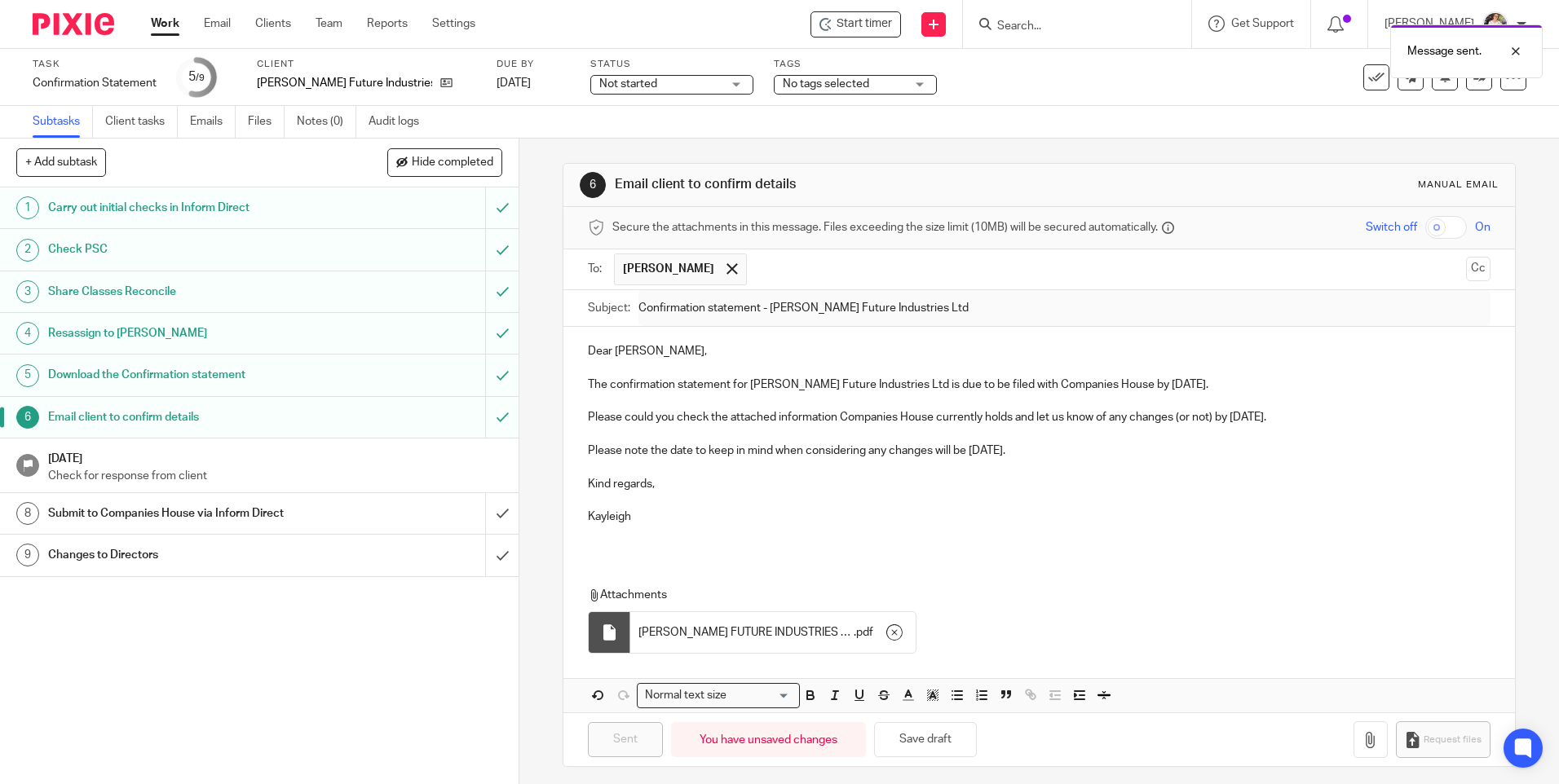
drag, startPoint x: 708, startPoint y: 87, endPoint x: 695, endPoint y: 86, distance: 13.0
click at [706, 87] on div "Task Confirmation Statement Save Confirmation Statement 5 /9 Client [PERSON_NAM…" at bounding box center [656, 77] width 1246 height 39
click at [690, 86] on div "Not started Not started" at bounding box center [672, 85] width 163 height 19
click at [645, 143] on li "In progress" at bounding box center [624, 144] width 162 height 34
click at [783, 80] on span "No tags selected" at bounding box center [826, 84] width 86 height 12
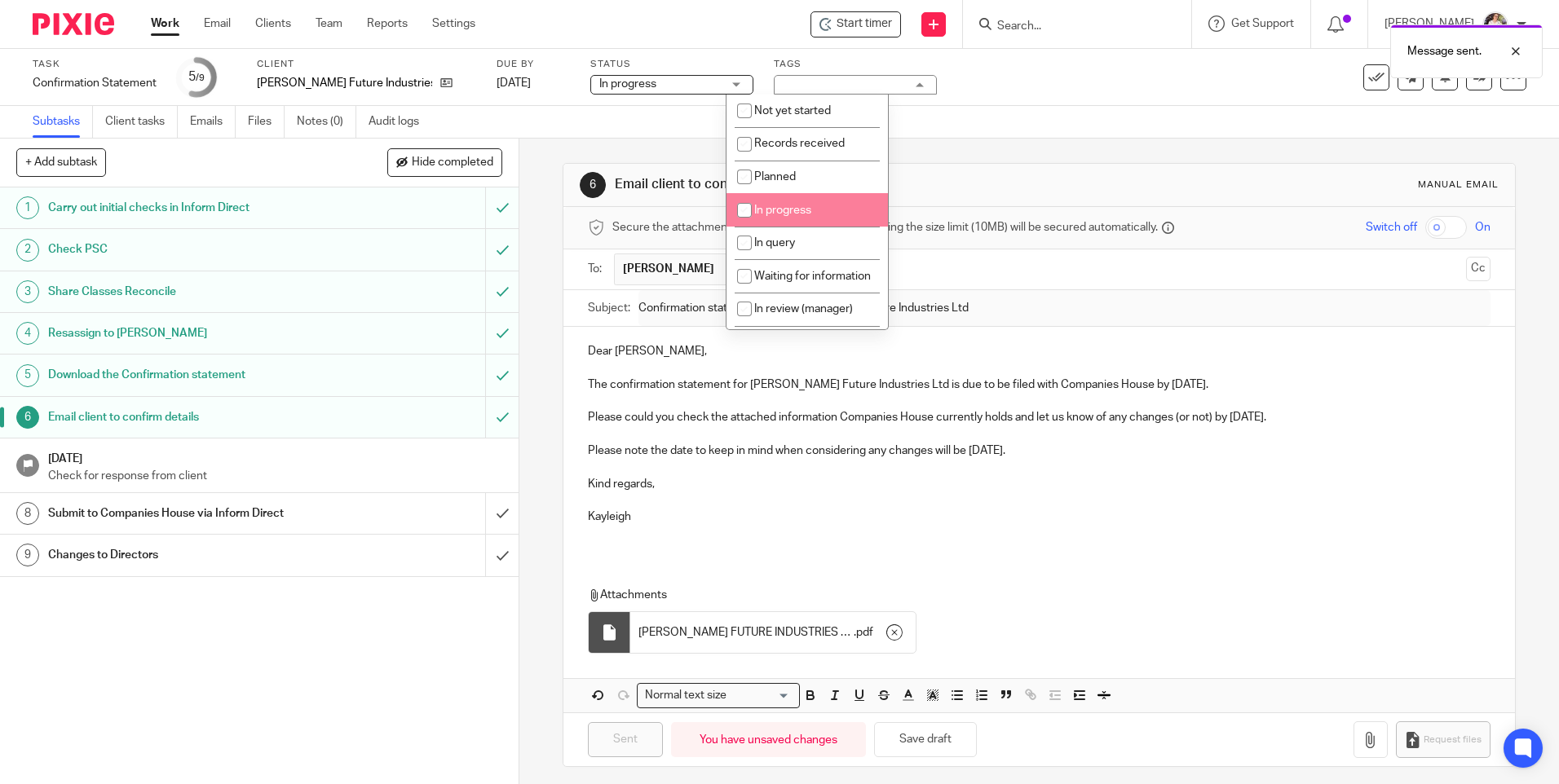
click at [809, 202] on li "In progress" at bounding box center [807, 210] width 162 height 34
checkbox input "true"
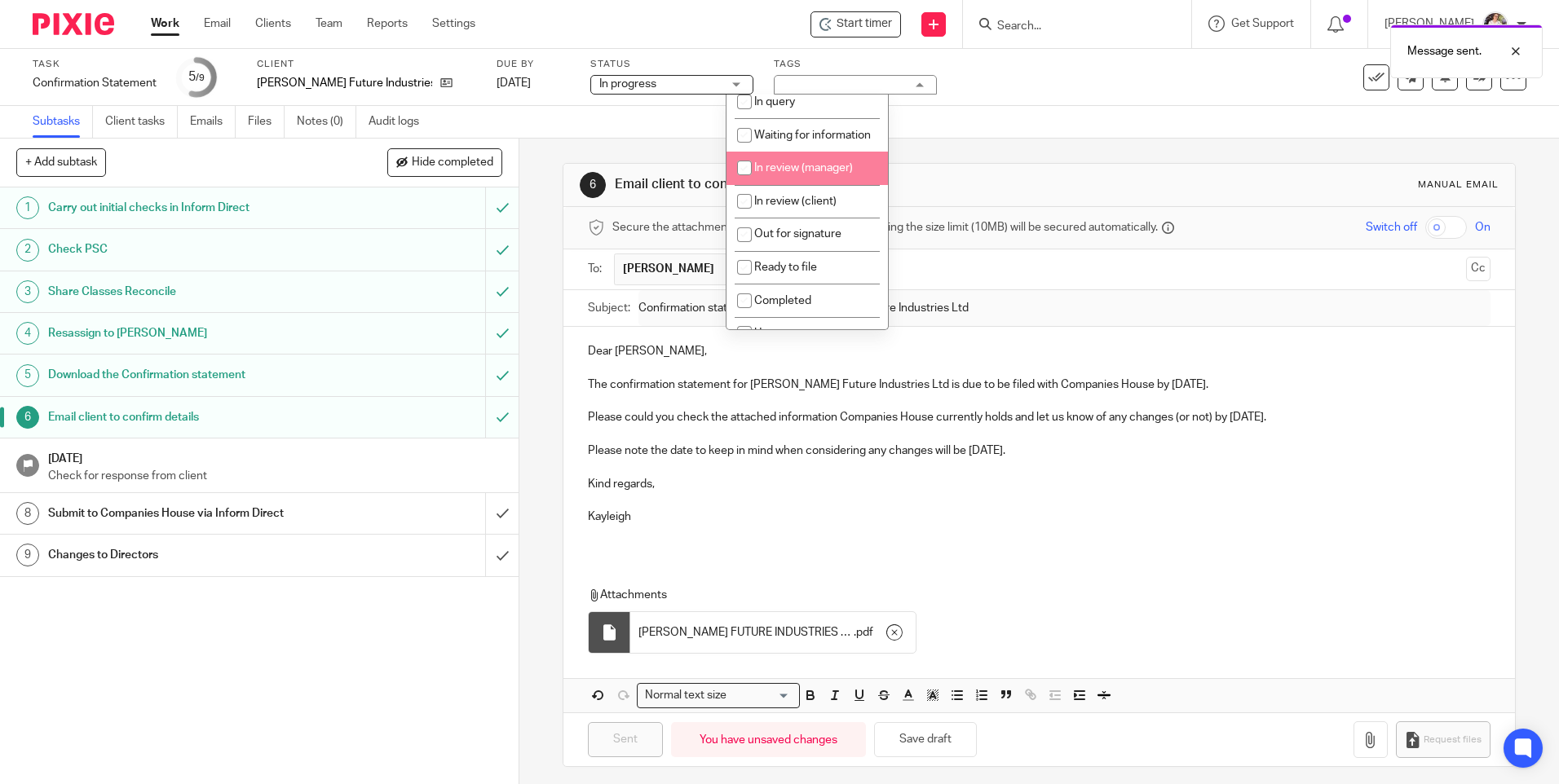
scroll to position [163, 0]
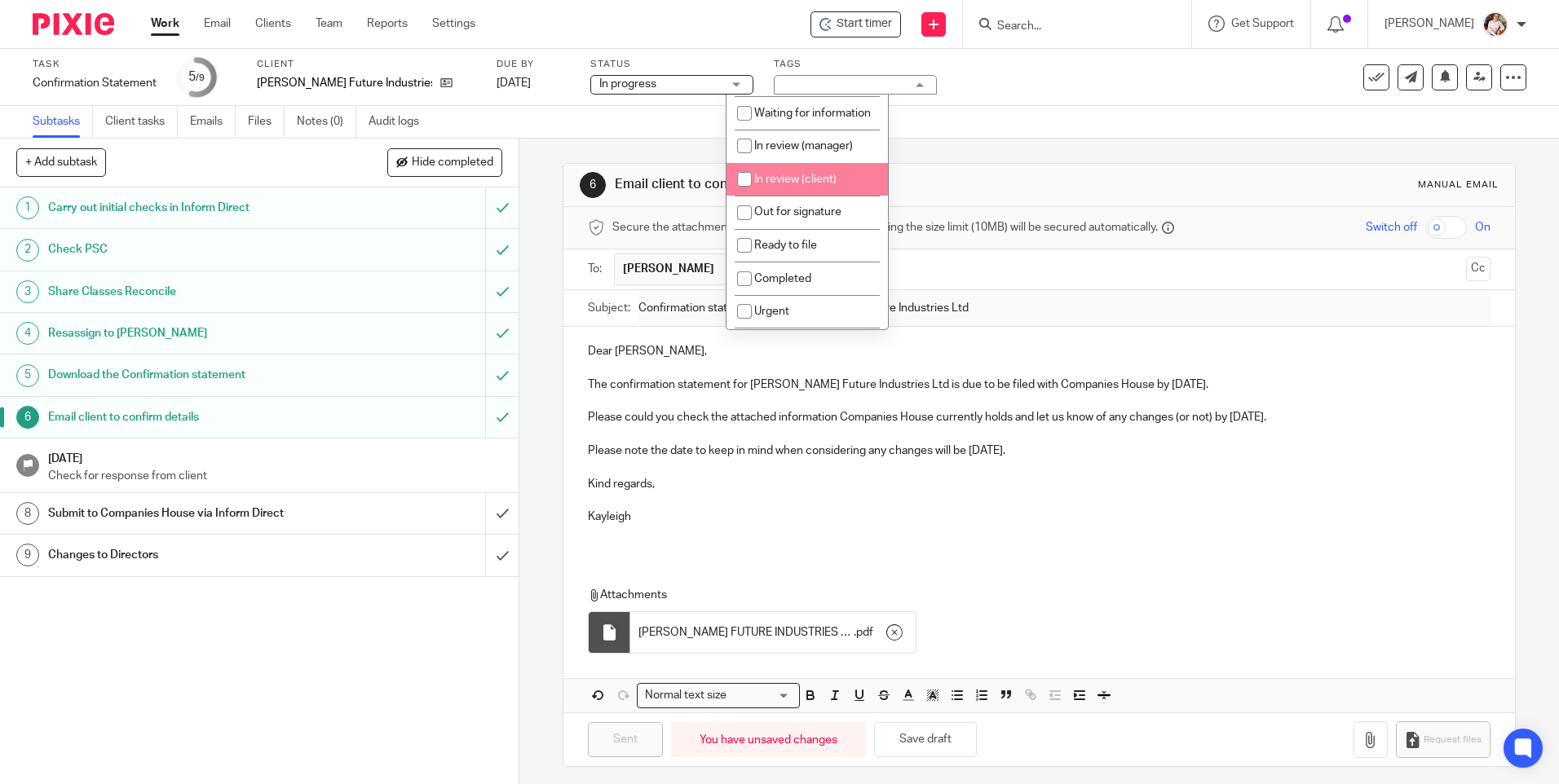
click at [794, 185] on span "In review (client)" at bounding box center [795, 180] width 82 height 12
checkbox input "true"
click at [172, 23] on link "Work" at bounding box center [165, 23] width 29 height 16
